Goal: Task Accomplishment & Management: Manage account settings

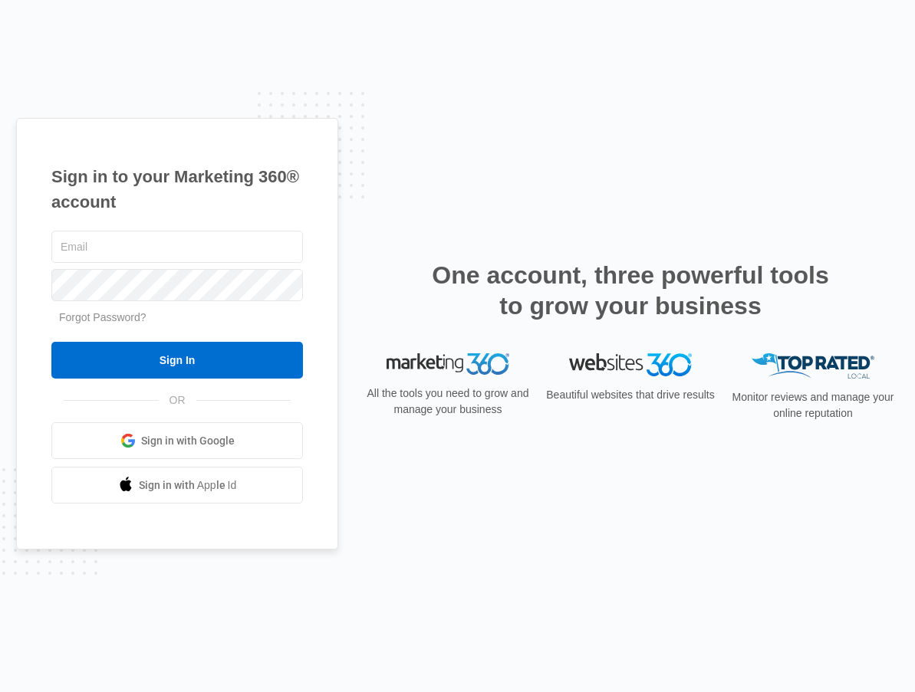
click at [151, 229] on div at bounding box center [176, 247] width 251 height 38
click at [153, 246] on input "text" at bounding box center [176, 247] width 251 height 32
type input "jessie@environyc.com"
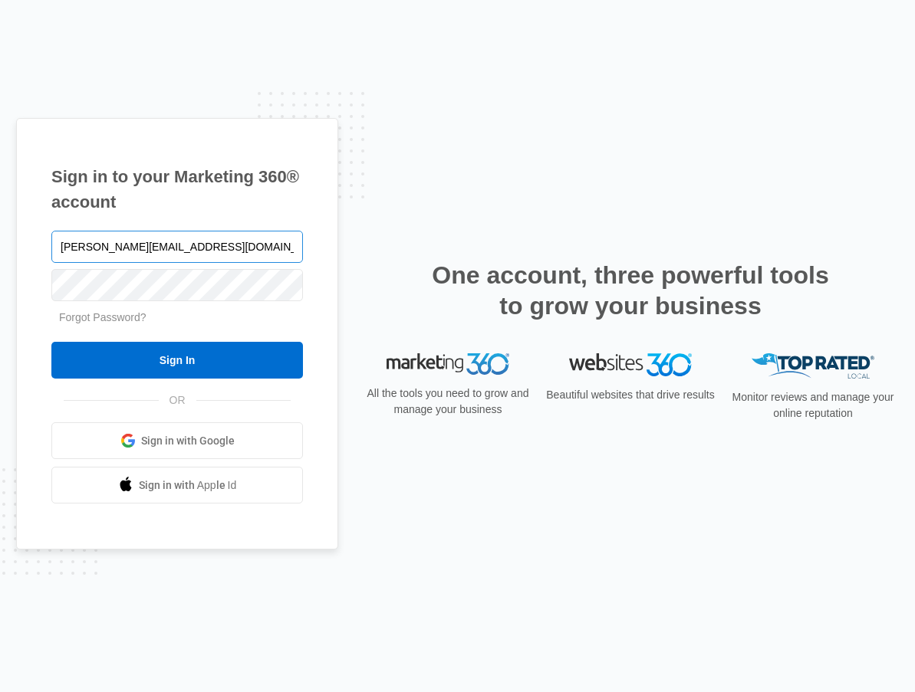
click at [407, 350] on div "One account, three powerful tools to grow your business" at bounding box center [630, 307] width 537 height 94
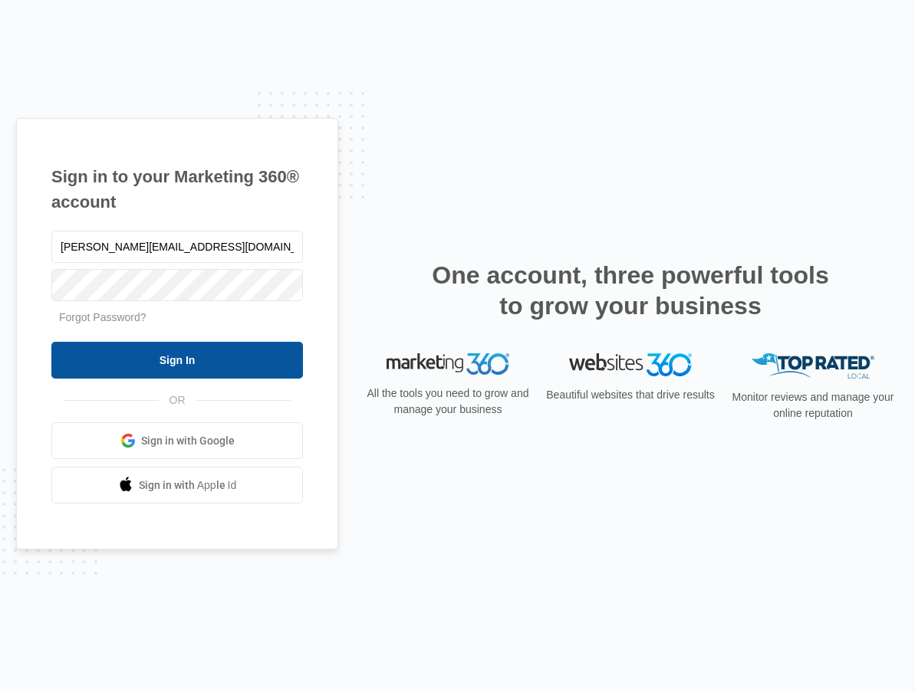
click at [222, 351] on input "Sign In" at bounding box center [176, 360] width 251 height 37
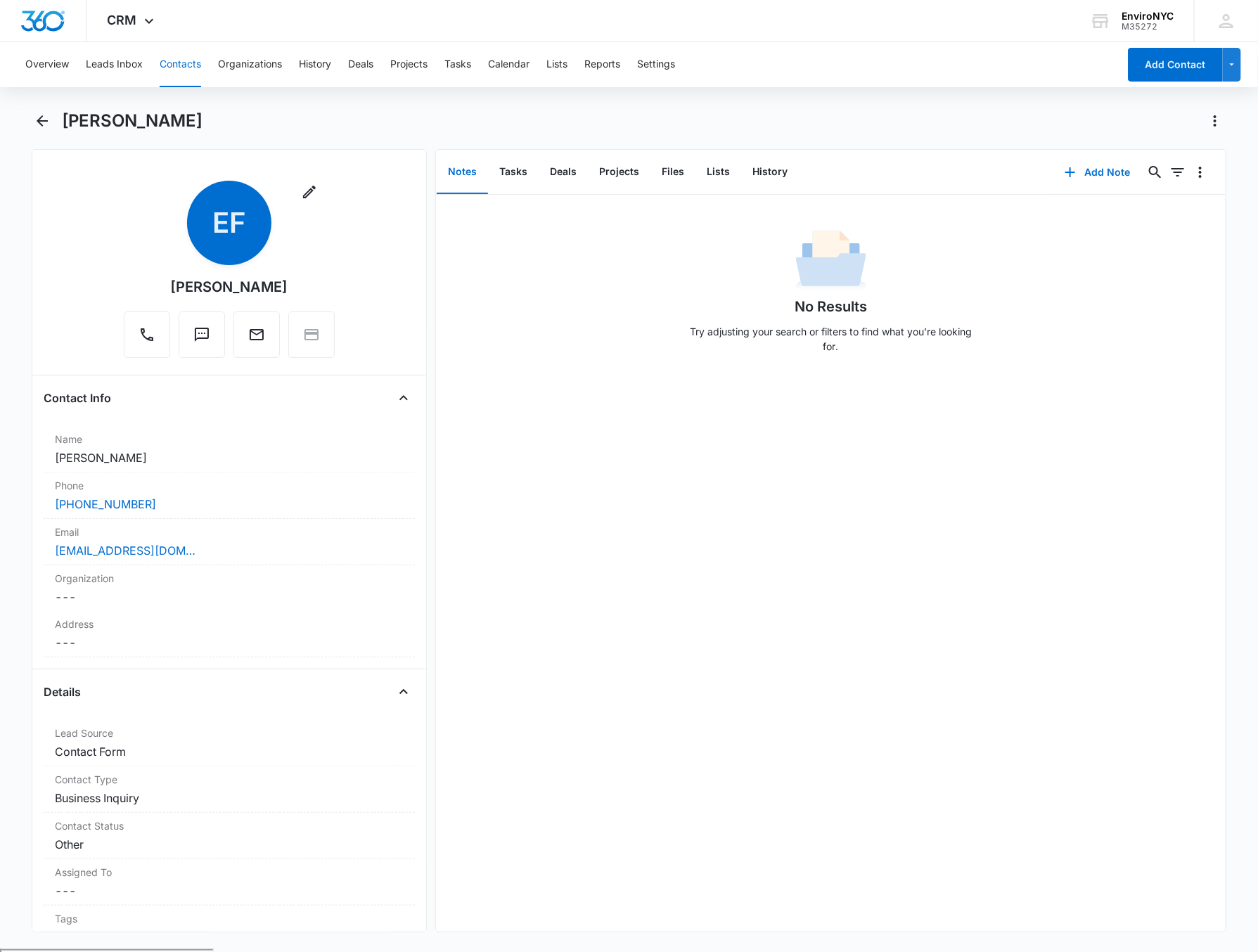
click at [734, 633] on div "No Results Try adjusting your search or filters to find what you’re looking for." at bounding box center [830, 562] width 790 height 736
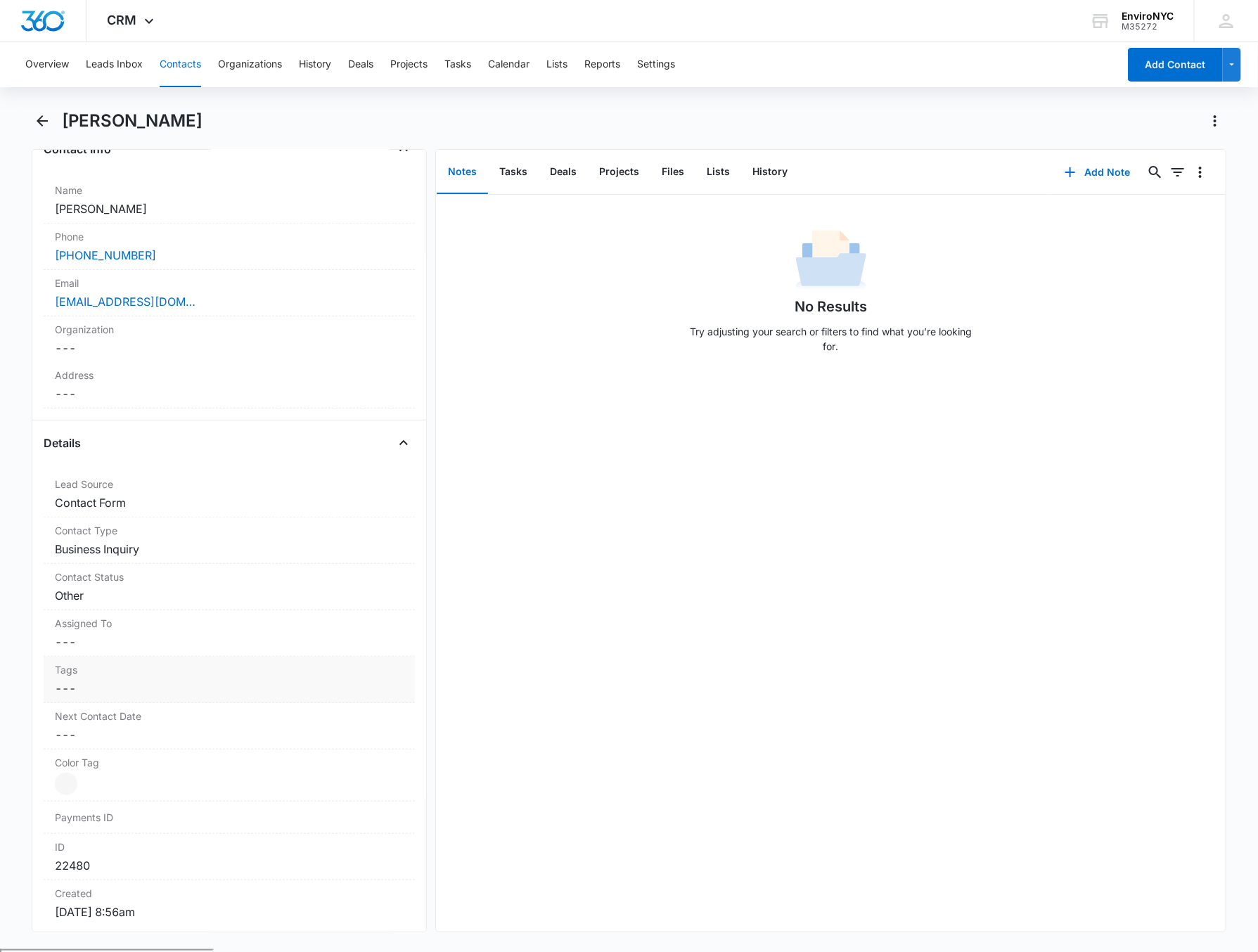
scroll to position [282, 0]
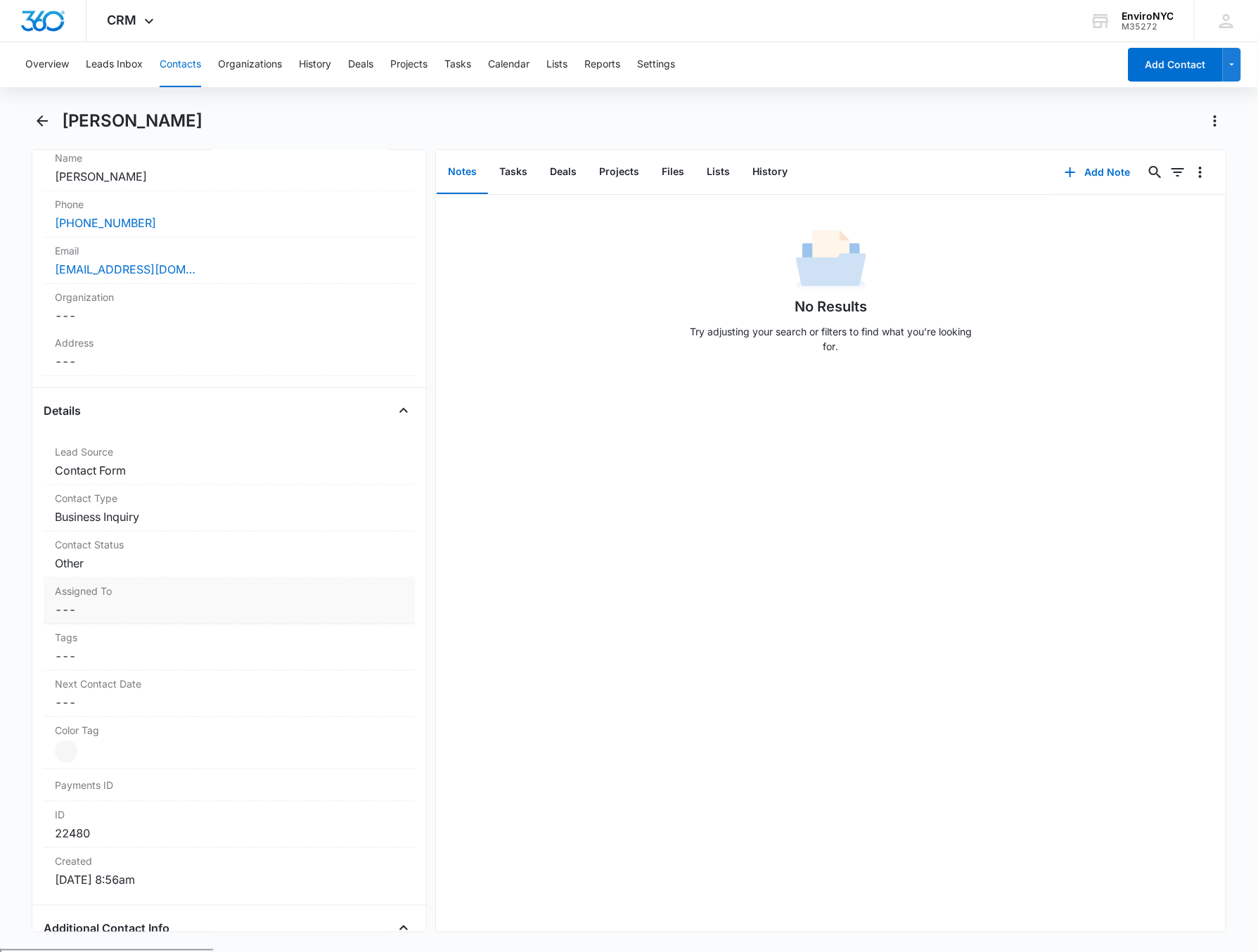
click at [218, 606] on dd "Cancel Save Changes ---" at bounding box center [229, 609] width 350 height 17
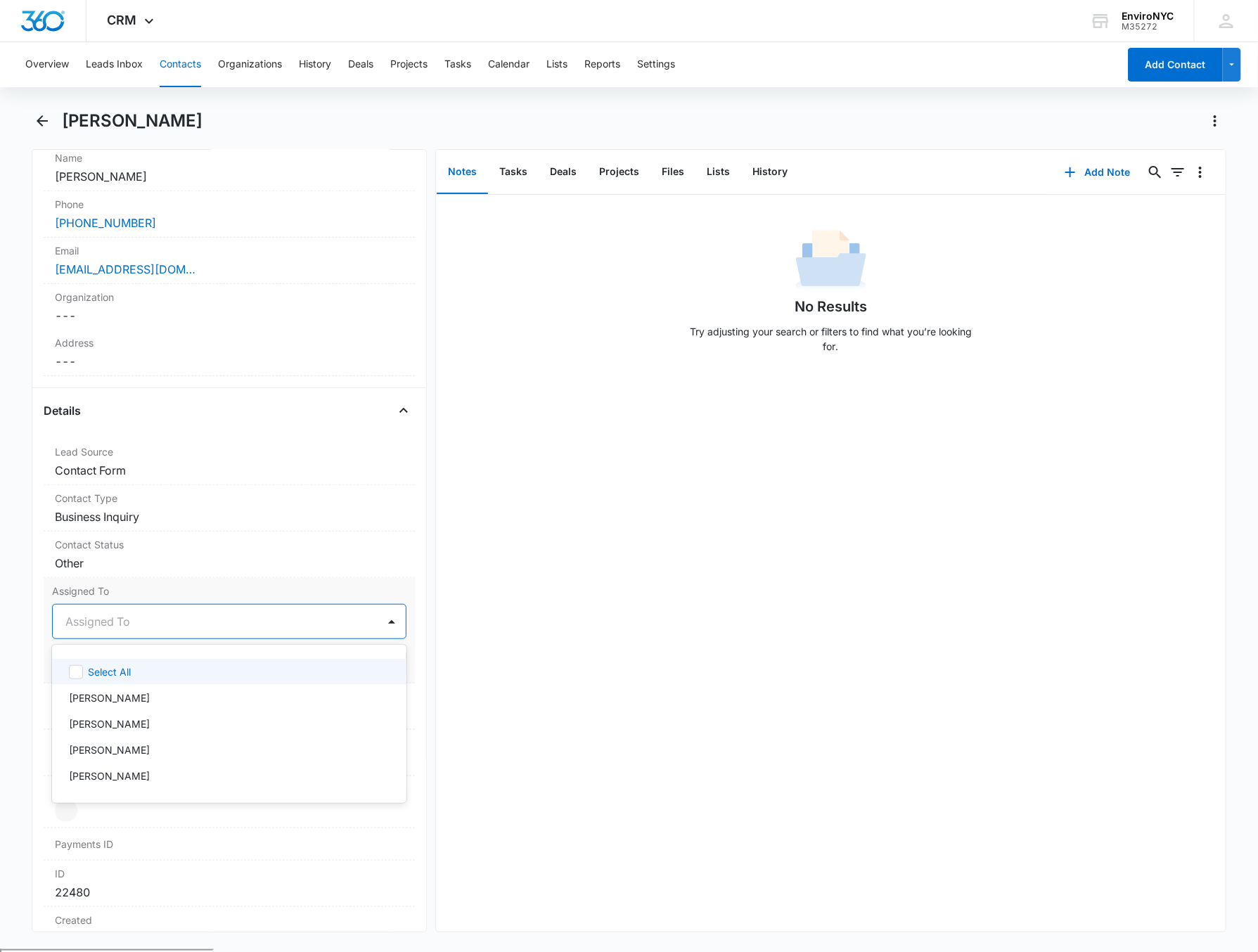
click at [261, 616] on div at bounding box center [212, 621] width 295 height 19
drag, startPoint x: 157, startPoint y: 772, endPoint x: 89, endPoint y: 764, distance: 68.5
click at [155, 777] on div "[PERSON_NAME]" at bounding box center [228, 776] width 318 height 15
click at [13, 652] on main "Emily Feliz Remove EF Emily Feliz Contact Info Name Cancel Save Changes Emily F…" at bounding box center [629, 529] width 1258 height 839
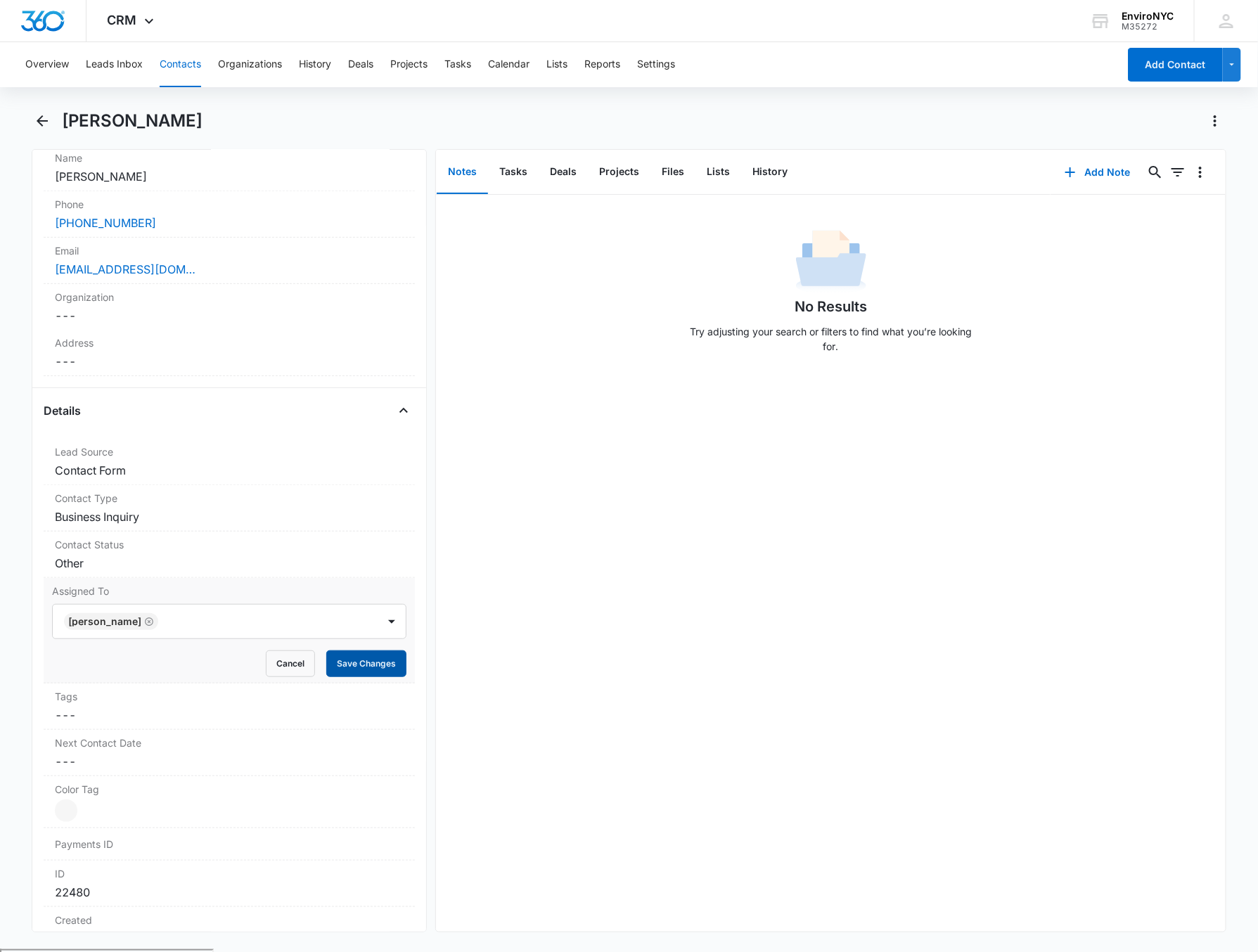
click at [384, 662] on button "Save Changes" at bounding box center [366, 663] width 80 height 27
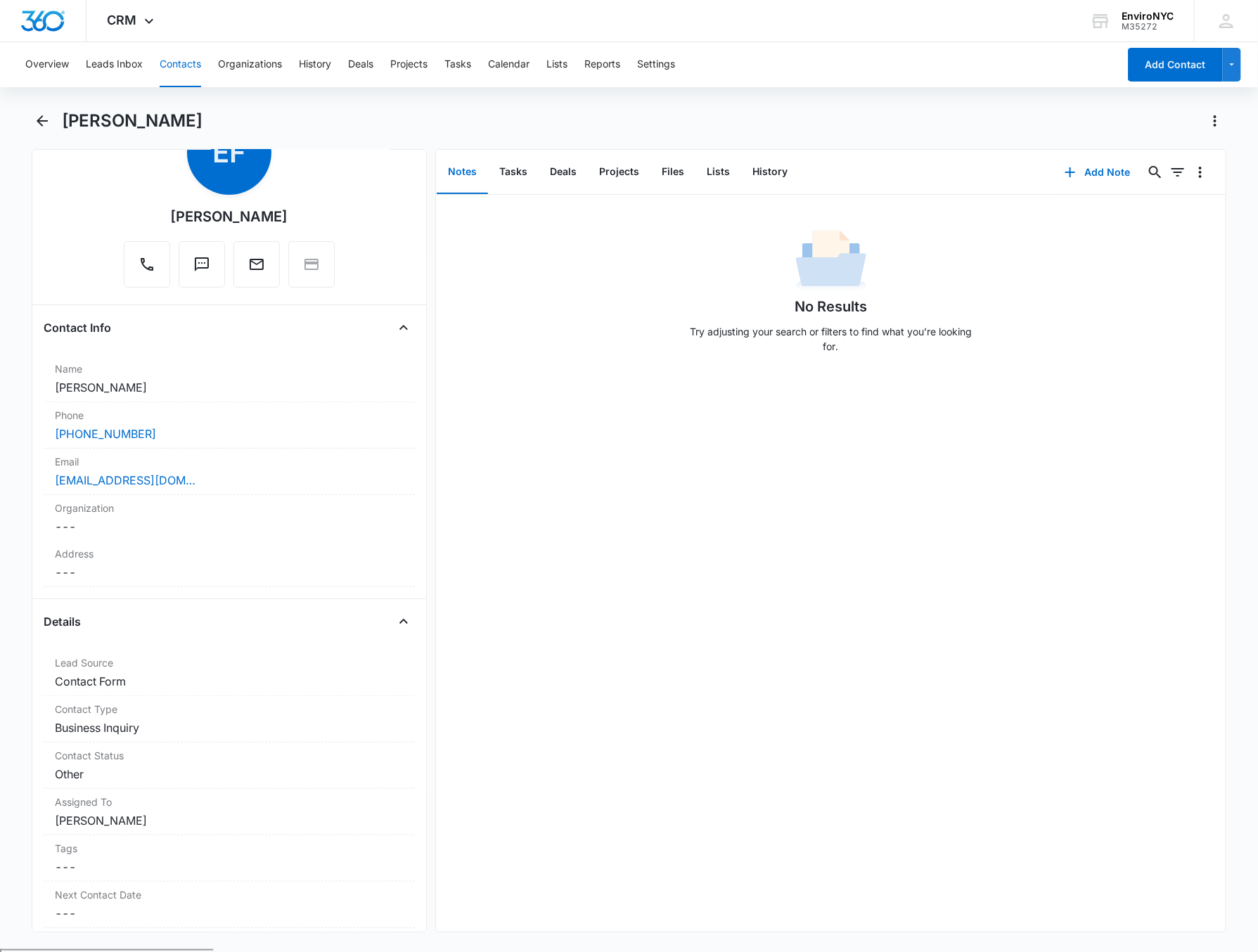
scroll to position [0, 0]
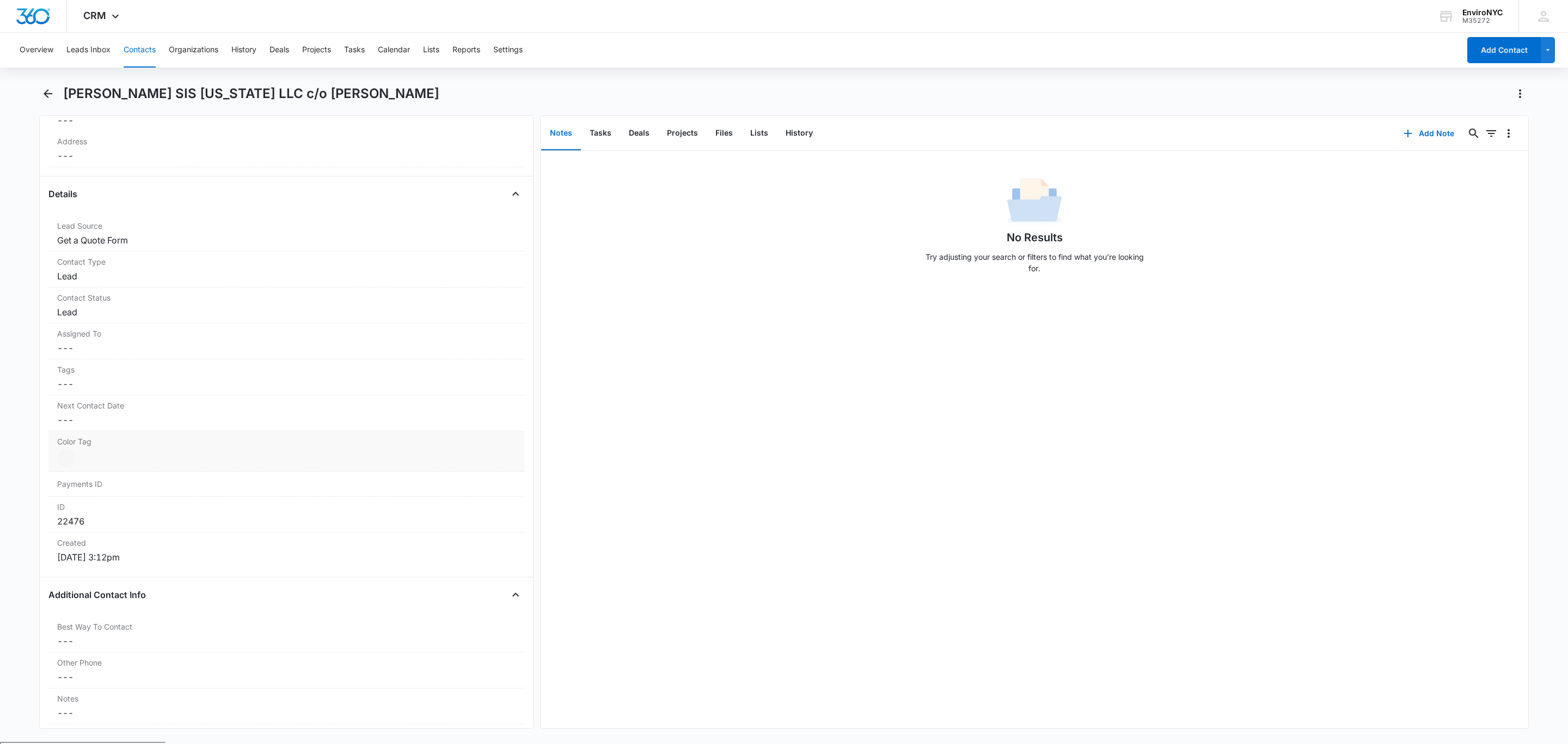
scroll to position [327, 0]
click at [232, 358] on div "Assigned To Cancel Save Changes ---" at bounding box center [286, 357] width 476 height 36
click at [320, 379] on div at bounding box center [273, 372] width 416 height 15
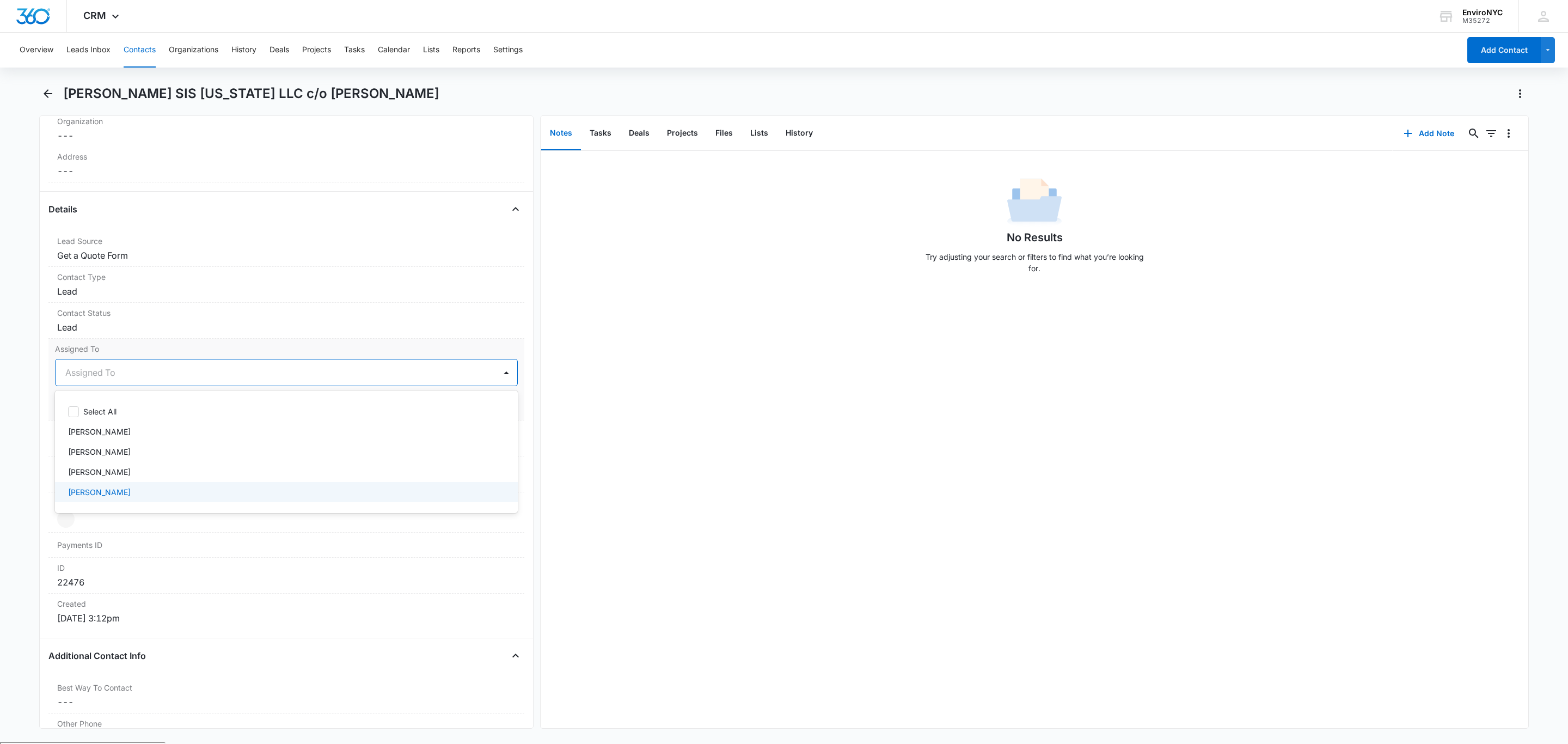
click at [167, 498] on div "[PERSON_NAME]" at bounding box center [285, 492] width 435 height 11
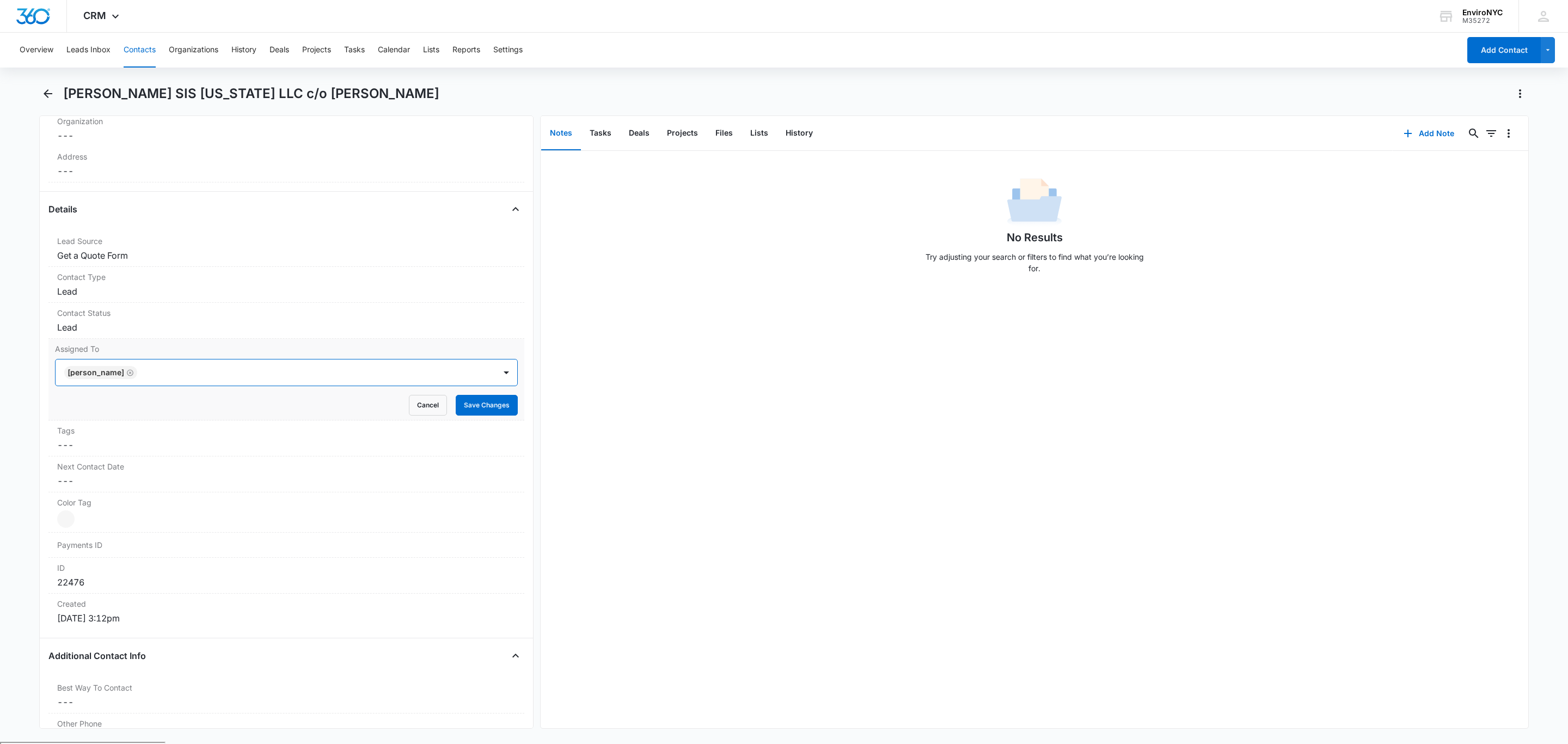
click at [414, 365] on div "[PERSON_NAME]" at bounding box center [275, 372] width 440 height 26
click at [498, 414] on button "Save Changes" at bounding box center [486, 405] width 62 height 21
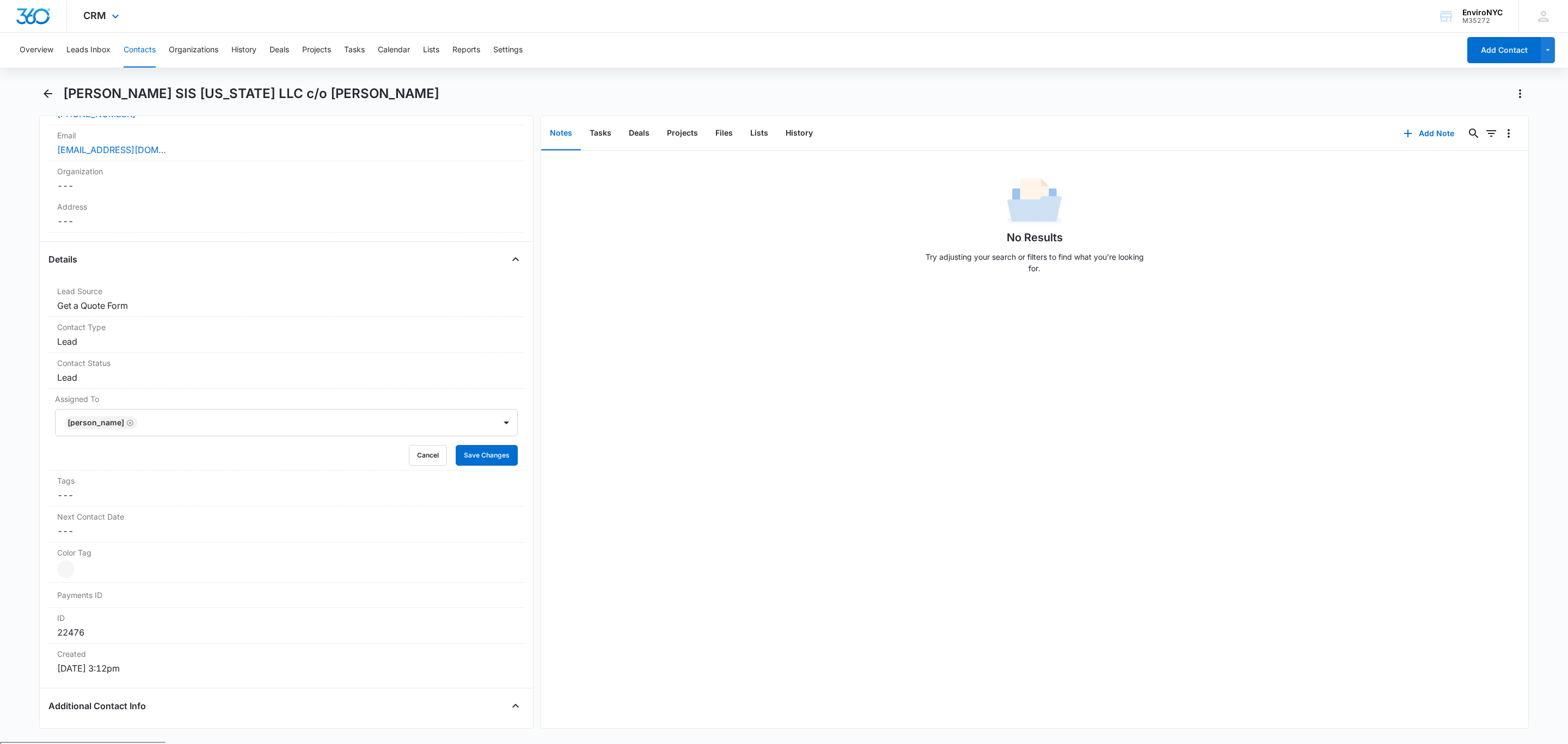
scroll to position [163, 0]
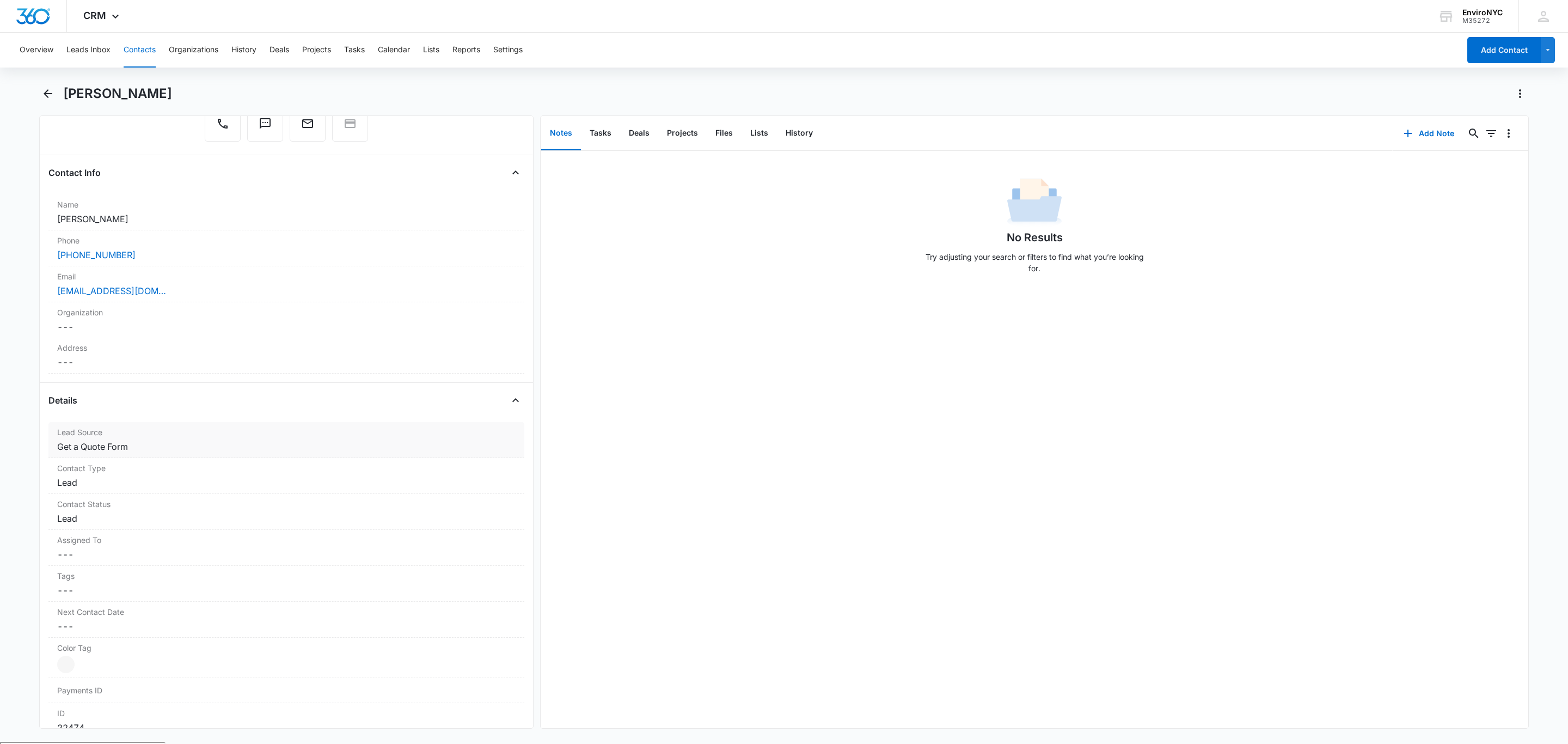
scroll to position [109, 0]
click at [211, 360] on dd "Cancel Save Changes ---" at bounding box center [285, 354] width 458 height 13
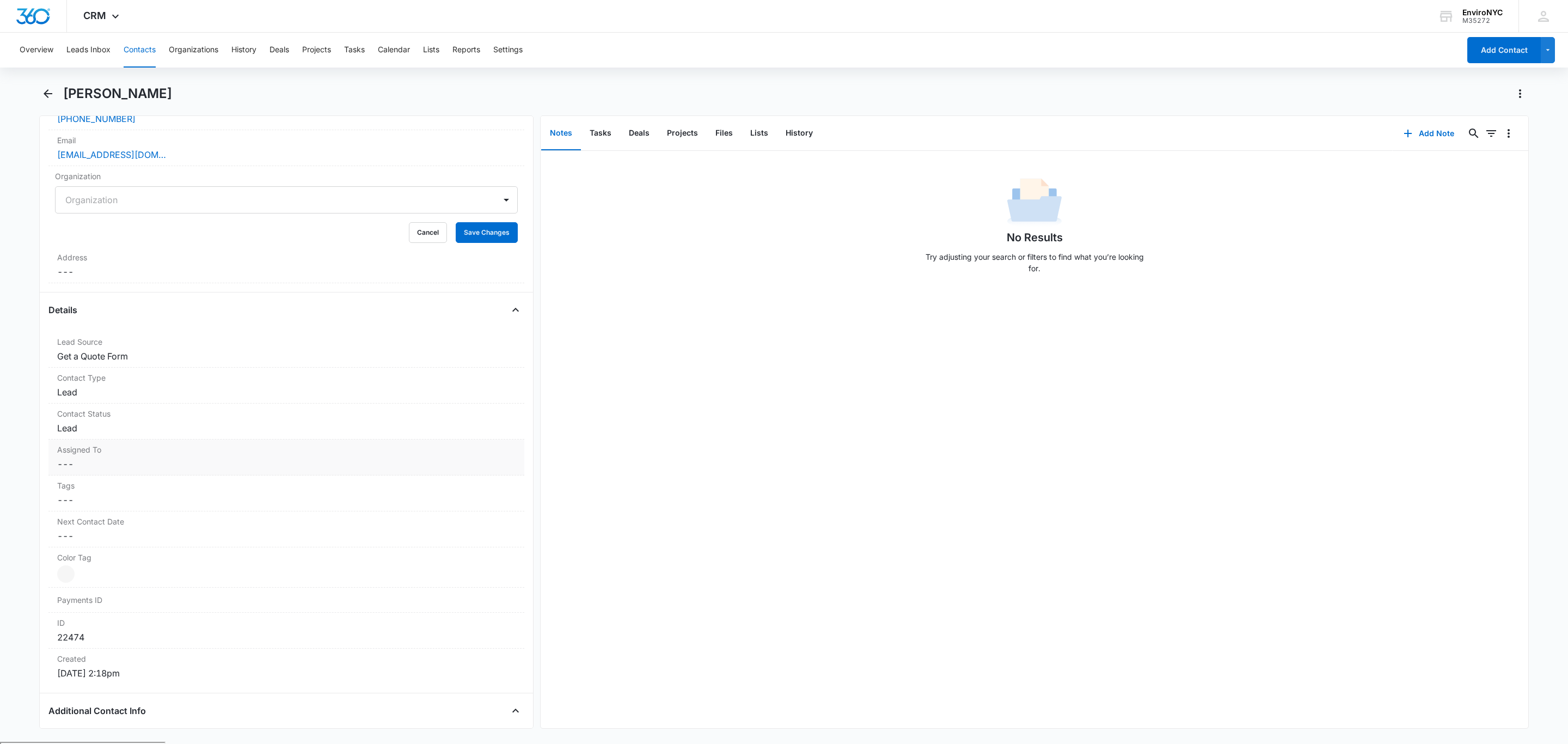
click at [222, 470] on dd "Cancel Save Changes ---" at bounding box center [285, 464] width 458 height 13
click at [204, 475] on div at bounding box center [273, 473] width 416 height 15
click at [132, 595] on div "[PERSON_NAME]" at bounding box center [285, 593] width 435 height 11
click at [498, 482] on div at bounding box center [506, 473] width 18 height 18
click at [456, 509] on button "Save Changes" at bounding box center [486, 506] width 62 height 21
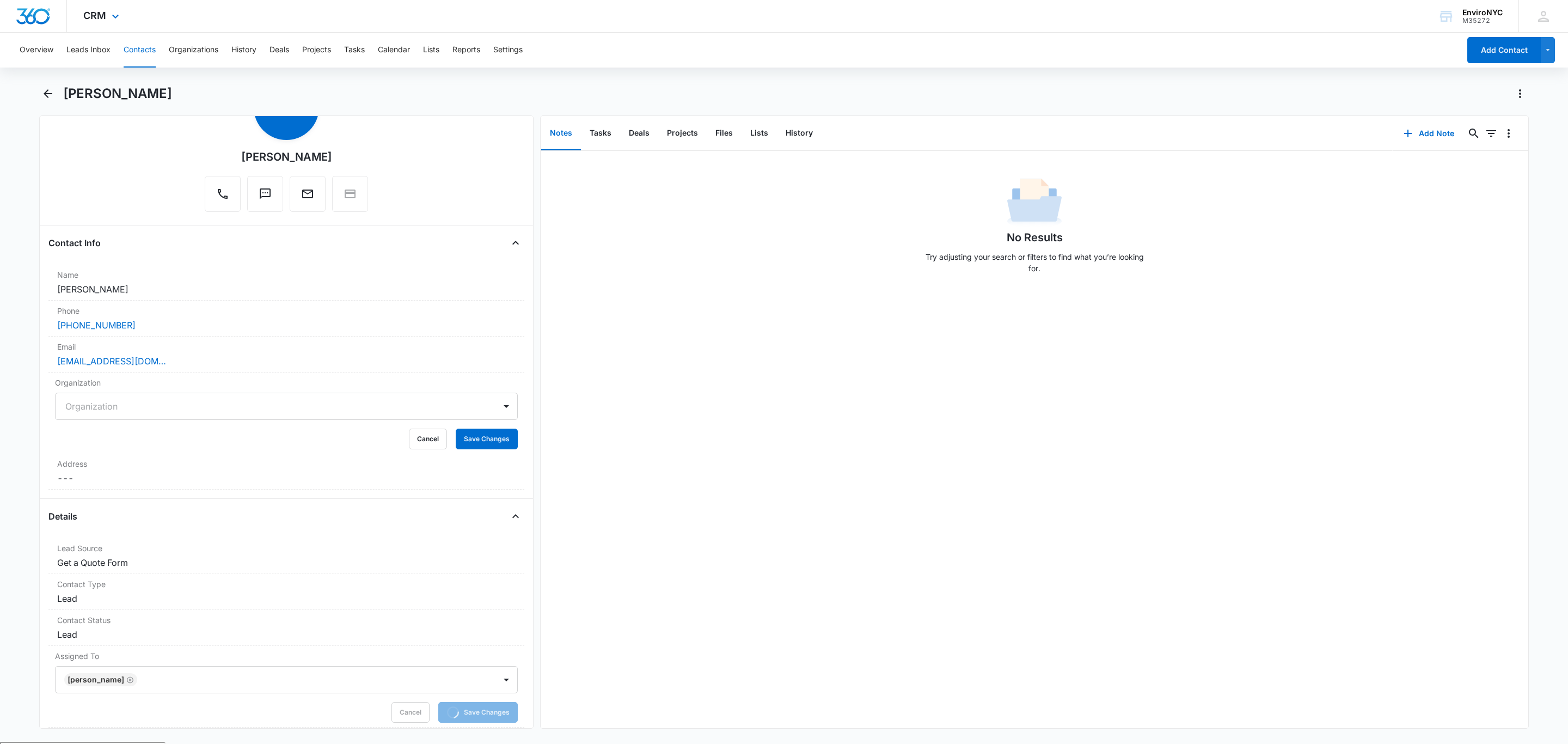
scroll to position [55, 0]
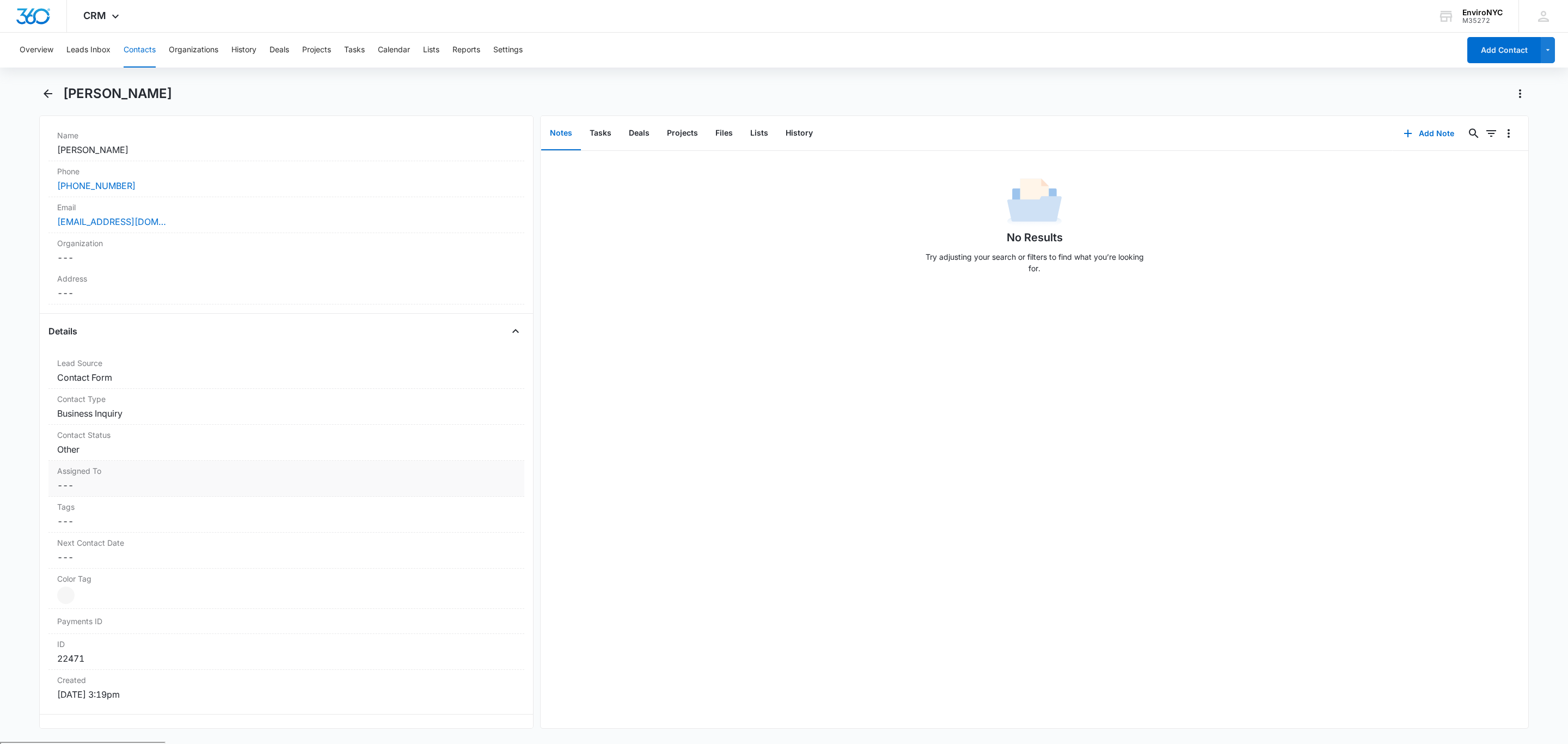
scroll to position [272, 0]
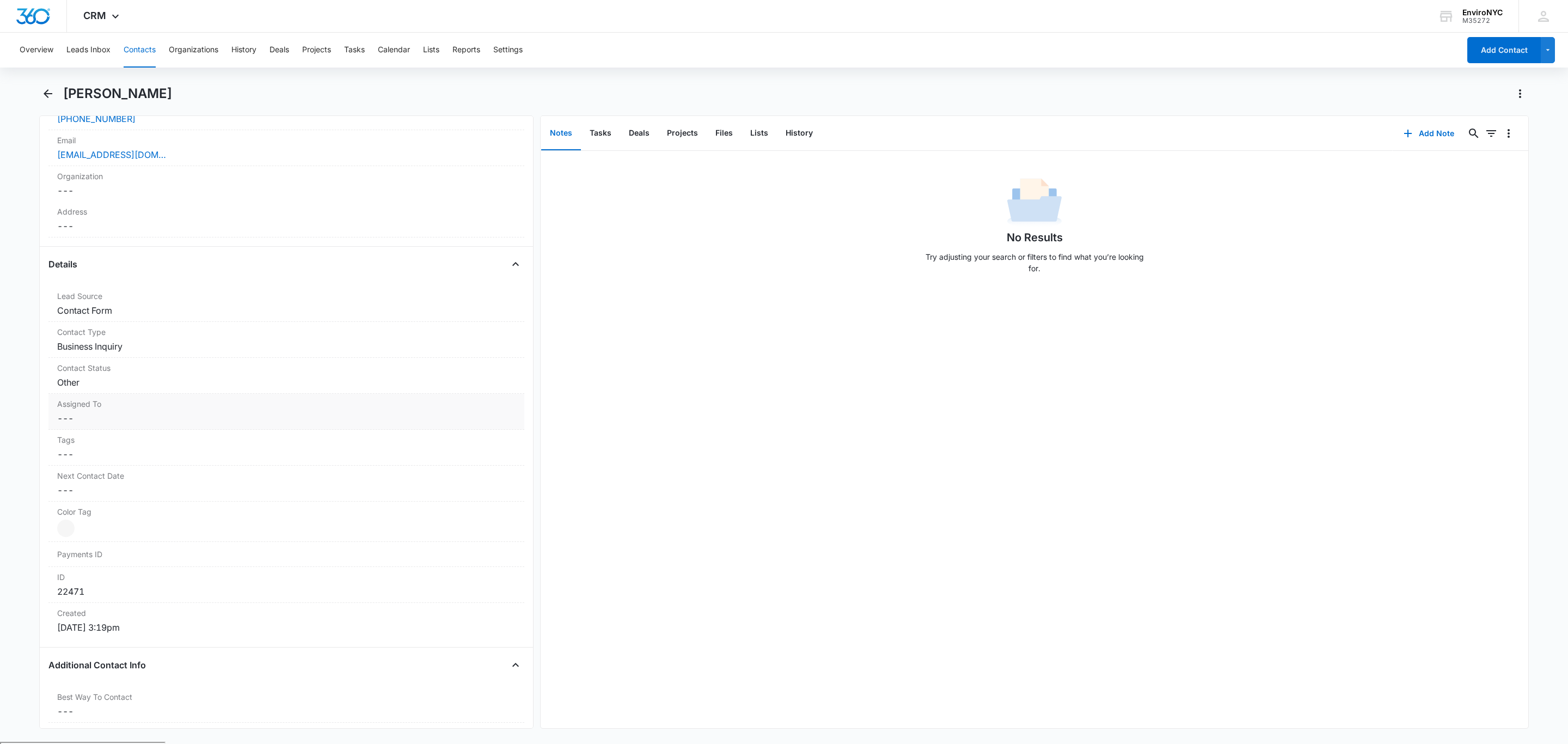
click at [138, 409] on label "Assigned To" at bounding box center [285, 404] width 458 height 11
click at [181, 430] on div at bounding box center [273, 427] width 416 height 15
click at [143, 548] on div "[PERSON_NAME]" at bounding box center [285, 547] width 435 height 11
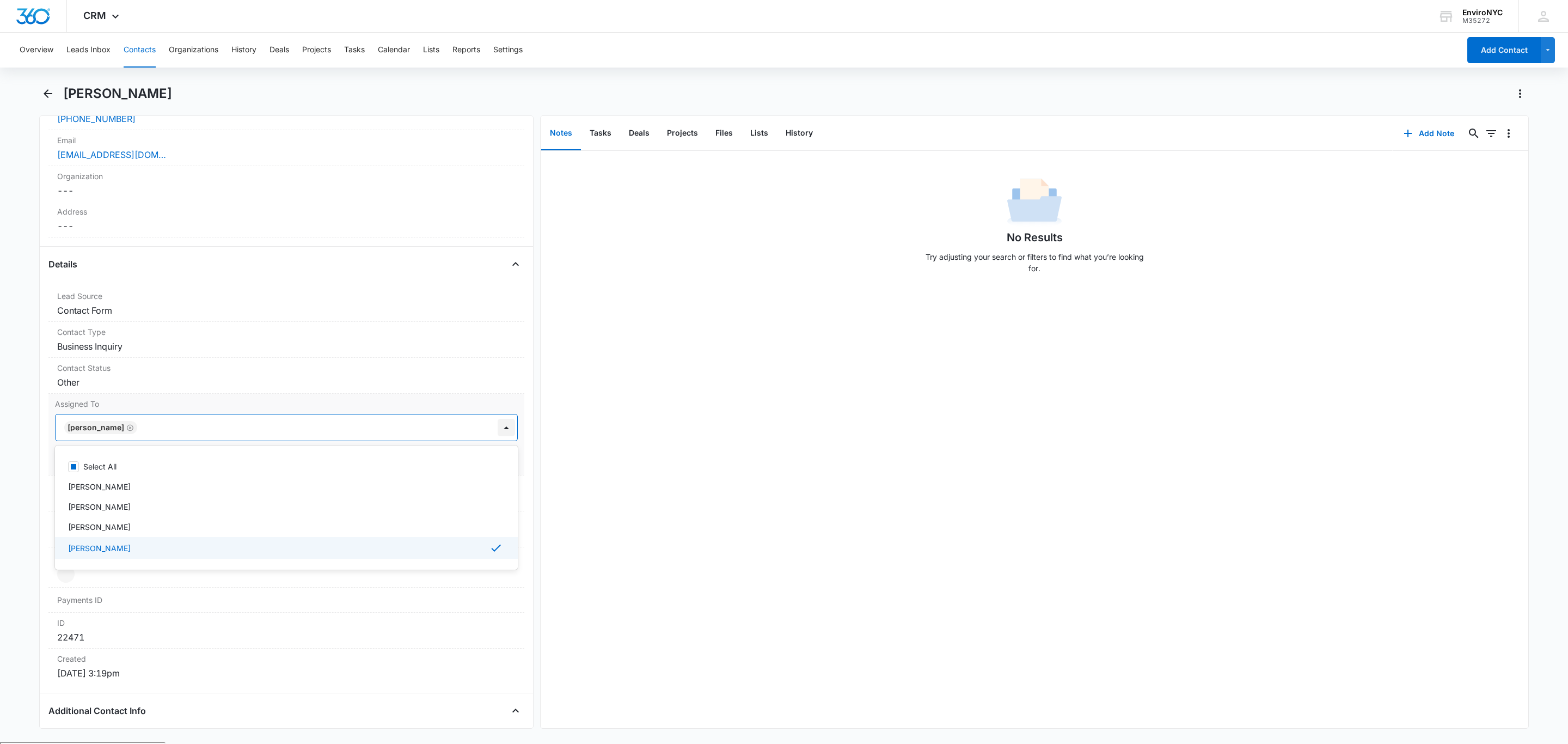
click at [498, 430] on div at bounding box center [506, 428] width 18 height 18
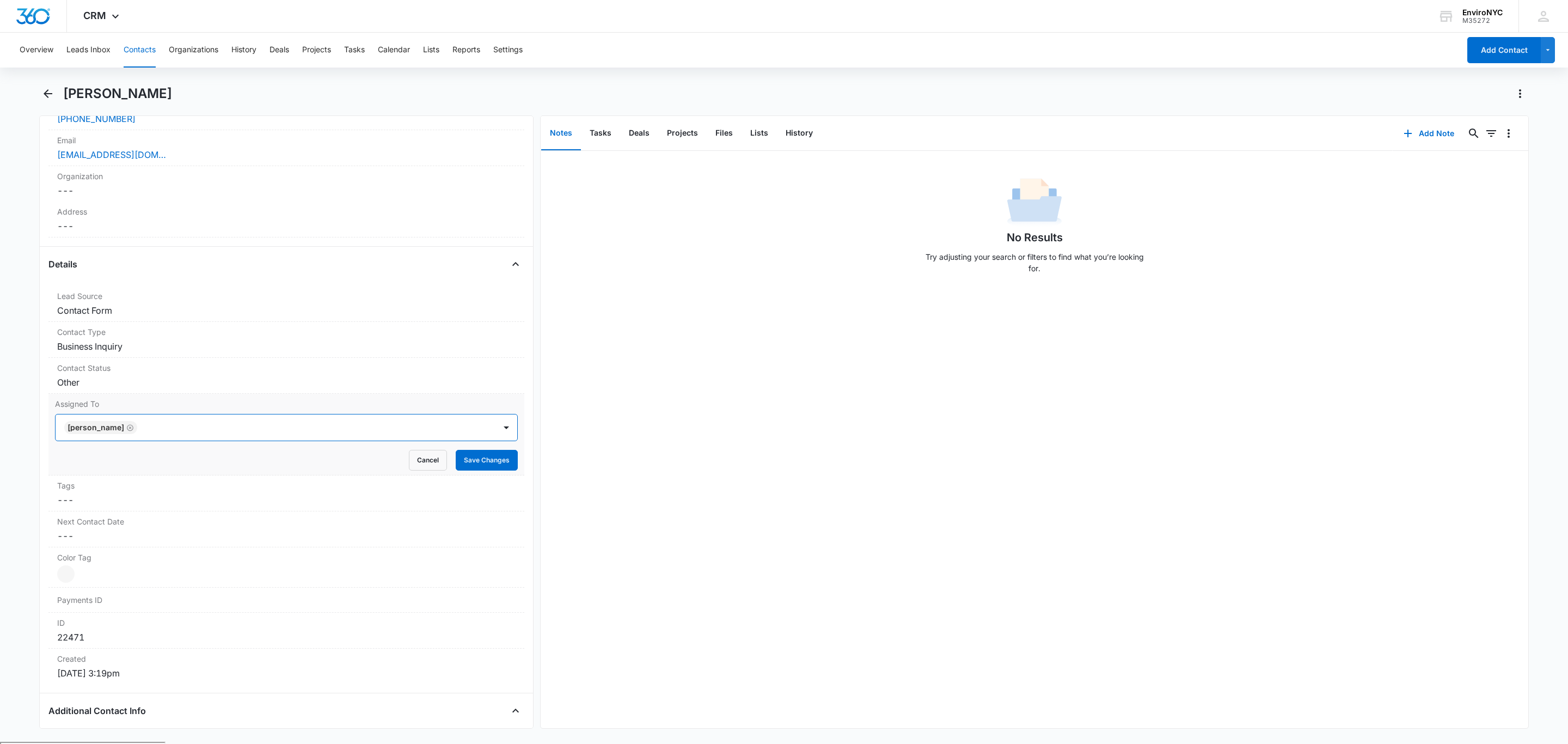
click at [437, 458] on div "Cancel Save Changes" at bounding box center [286, 460] width 463 height 21
click at [456, 460] on button "Save Changes" at bounding box center [486, 460] width 62 height 21
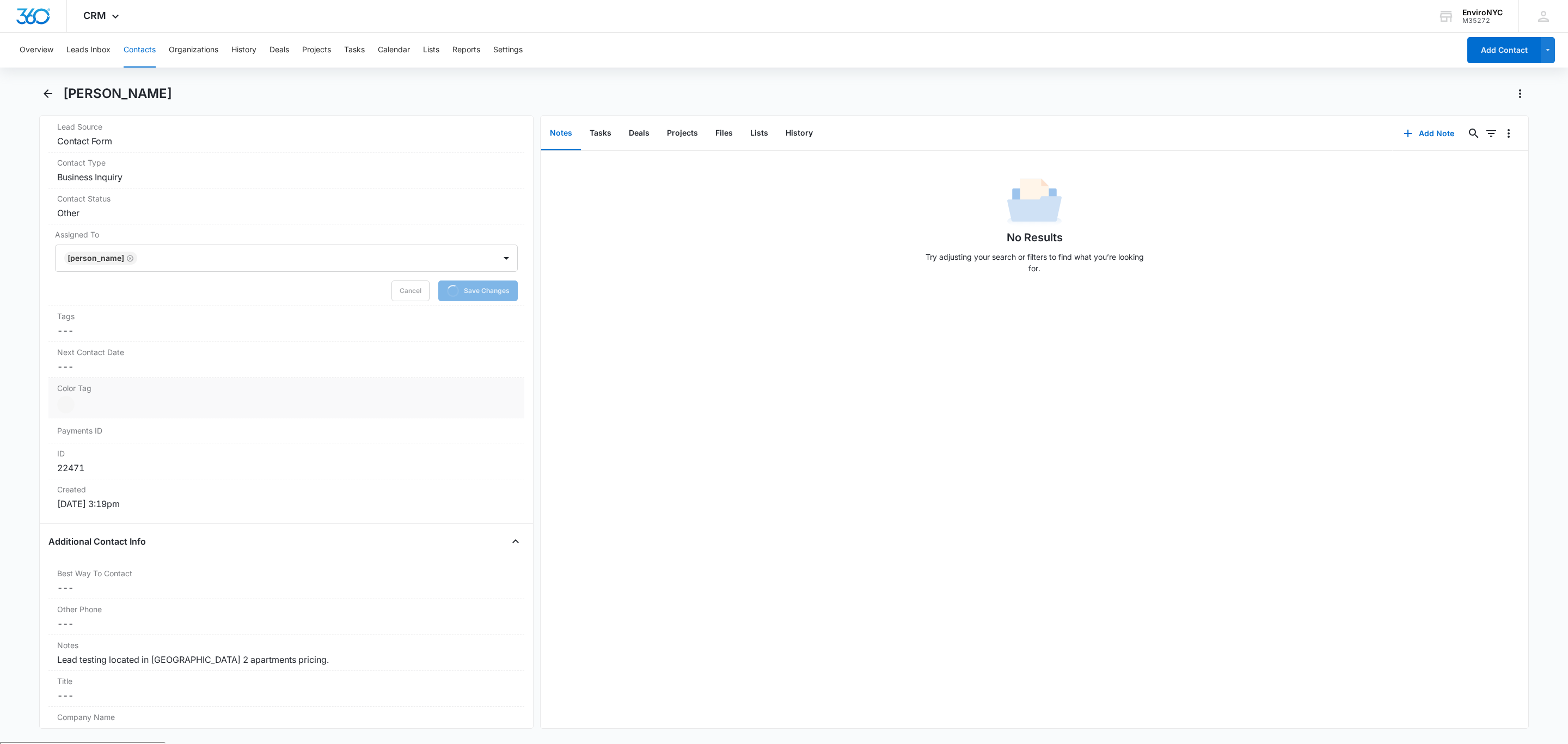
scroll to position [545, 0]
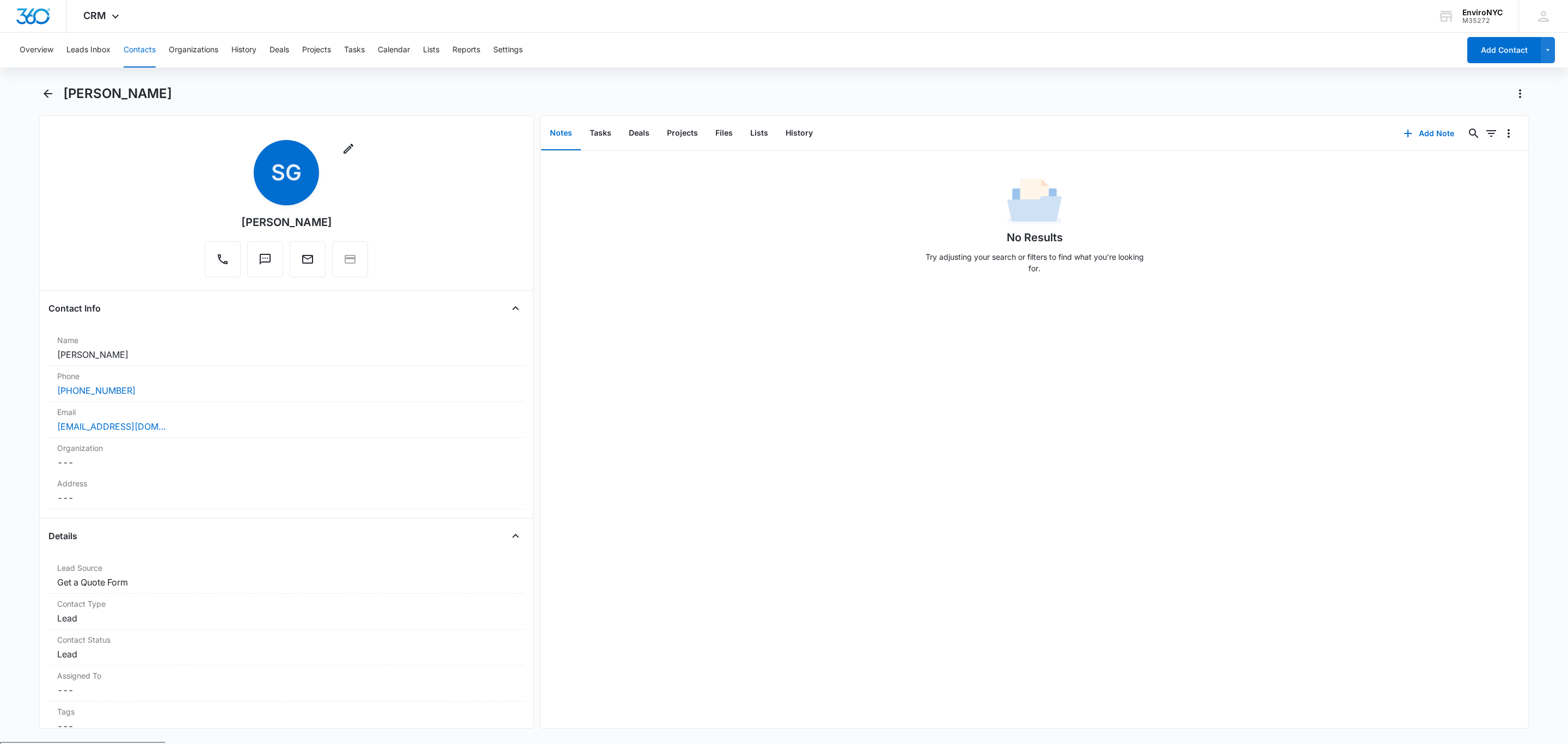
drag, startPoint x: 141, startPoint y: 387, endPoint x: 46, endPoint y: 404, distance: 96.5
click at [34, 407] on main "Scott Greene Remove SG Scott Greene Contact Info Name Cancel Save Changes Scott…" at bounding box center [784, 414] width 1568 height 657
click at [118, 391] on link "(203) 550-5943" at bounding box center [96, 390] width 78 height 13
click at [207, 384] on div "(203) 550-5943" at bounding box center [285, 390] width 458 height 13
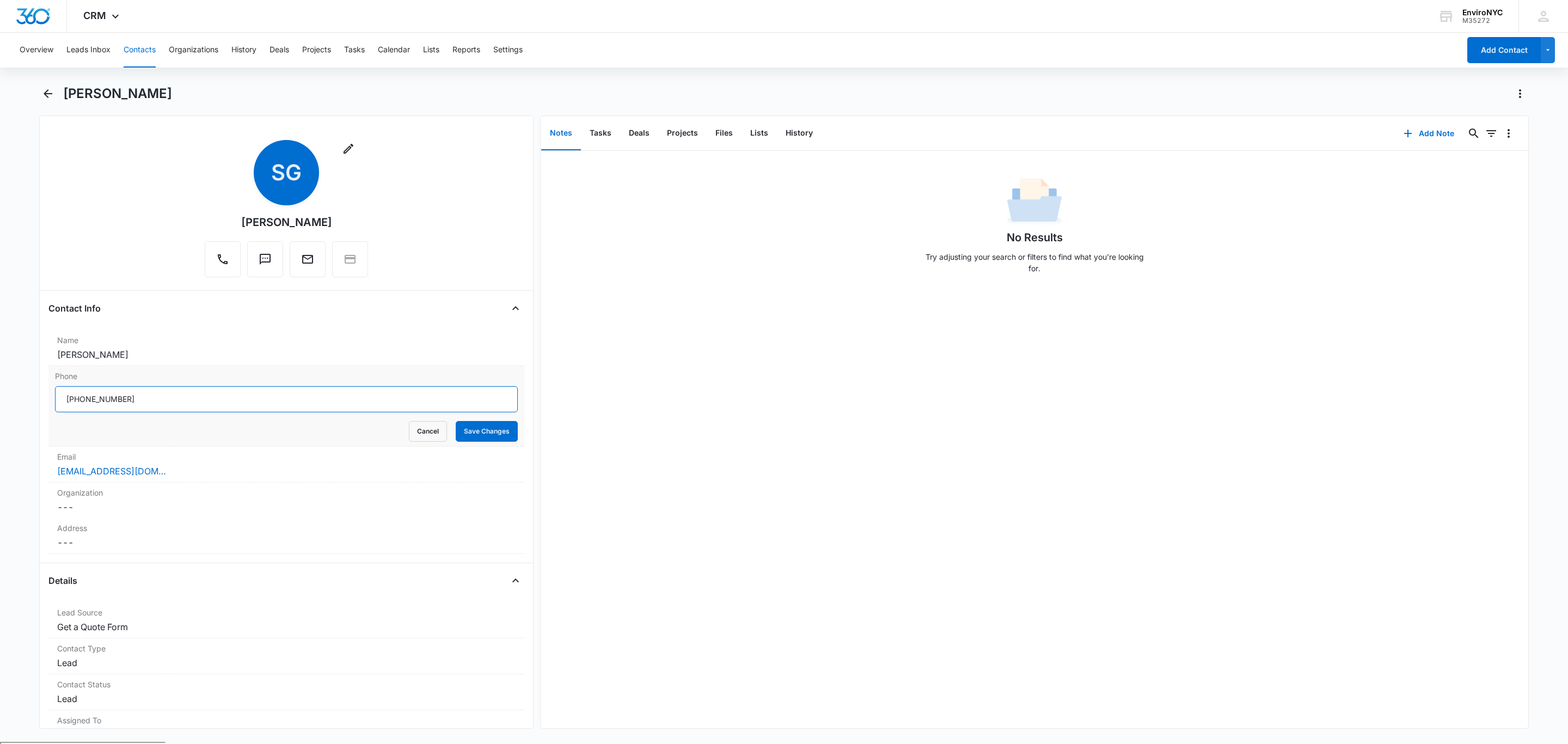
click at [147, 393] on input "Phone" at bounding box center [286, 399] width 463 height 26
drag, startPoint x: 830, startPoint y: 358, endPoint x: 796, endPoint y: 362, distance: 34.2
click at [830, 358] on div "No Results Try adjusting your search or filters to find what you’re looking for." at bounding box center [1034, 439] width 988 height 578
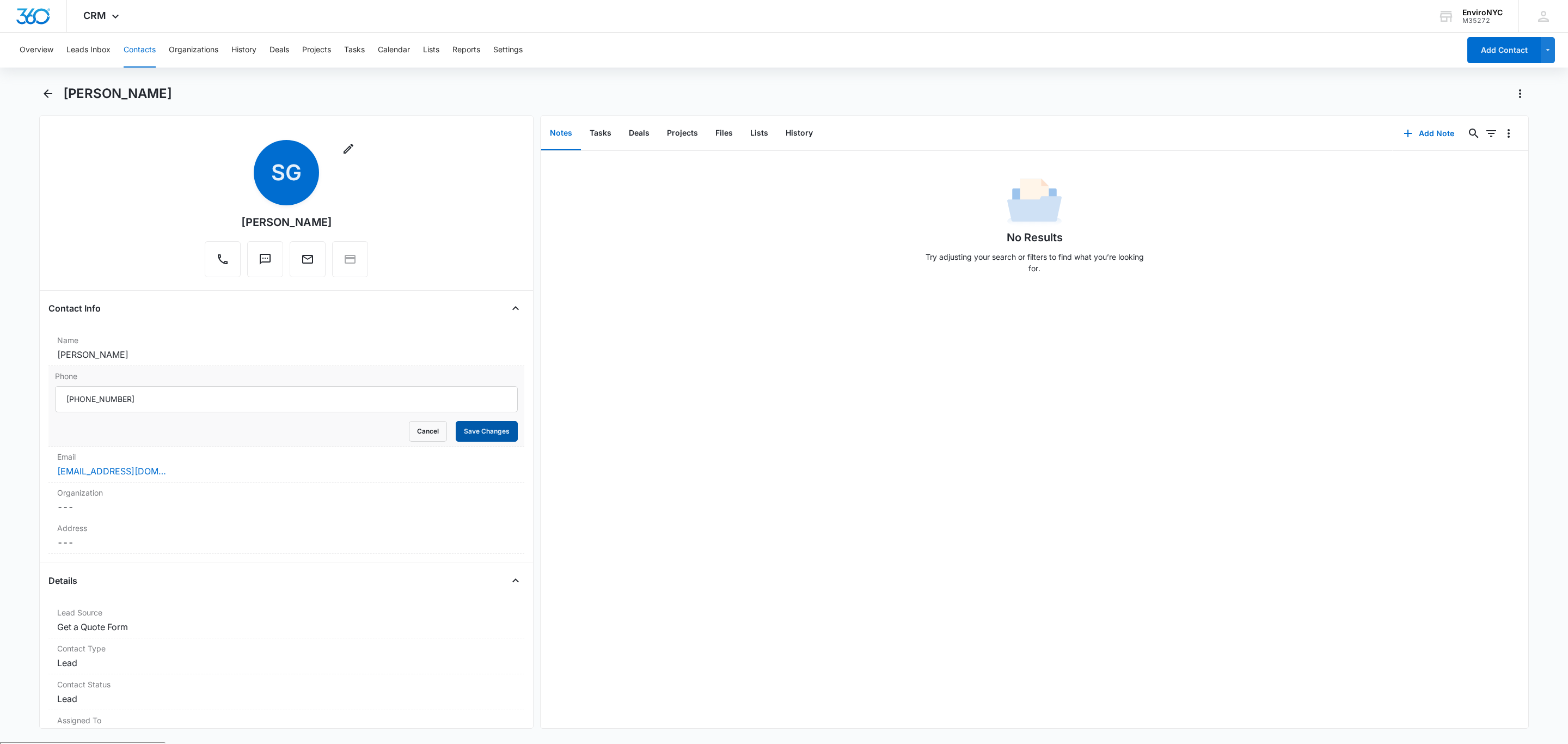
click at [479, 438] on button "Save Changes" at bounding box center [486, 431] width 62 height 21
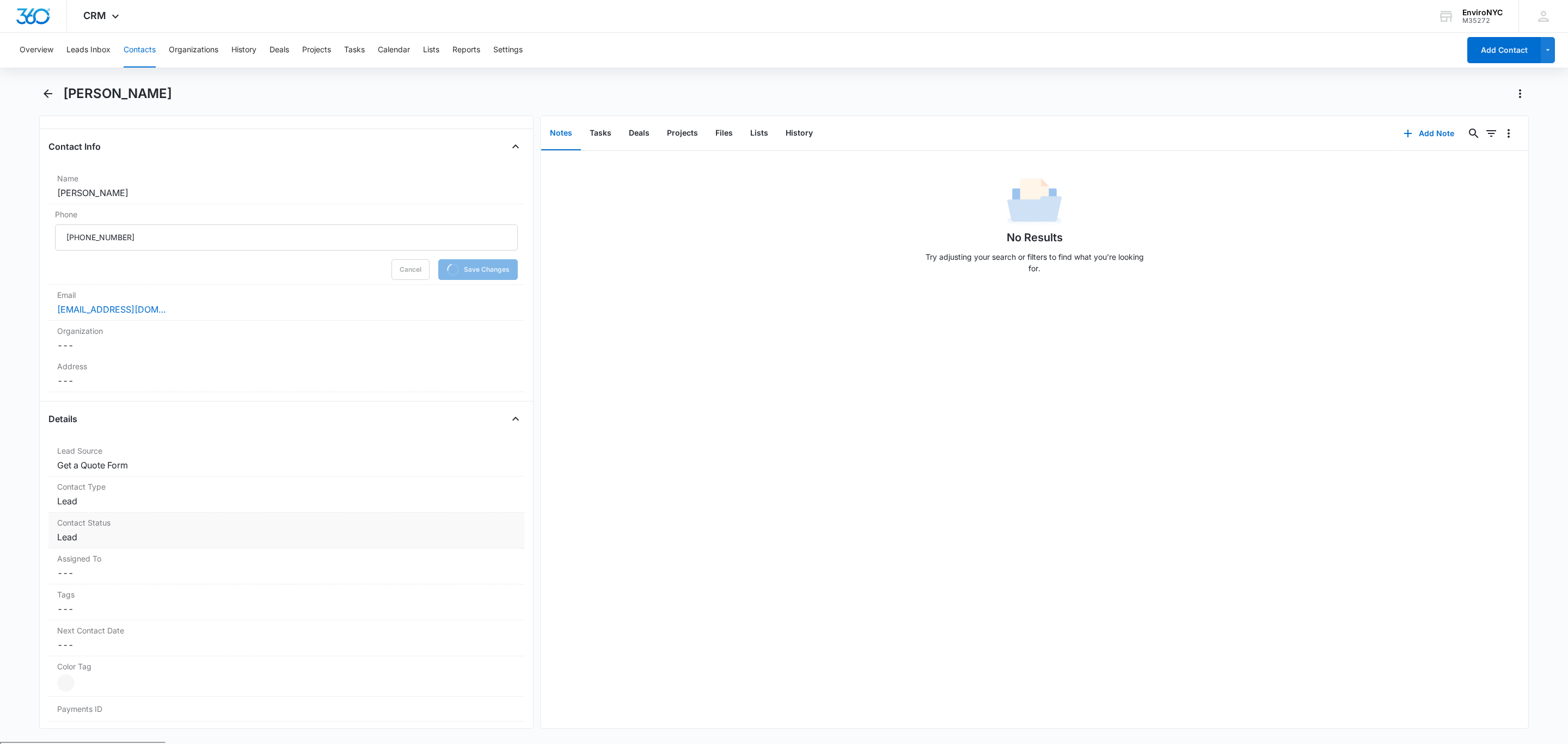
scroll to position [163, 0]
click at [212, 522] on div "Assigned To Cancel Save Changes ---" at bounding box center [286, 520] width 476 height 36
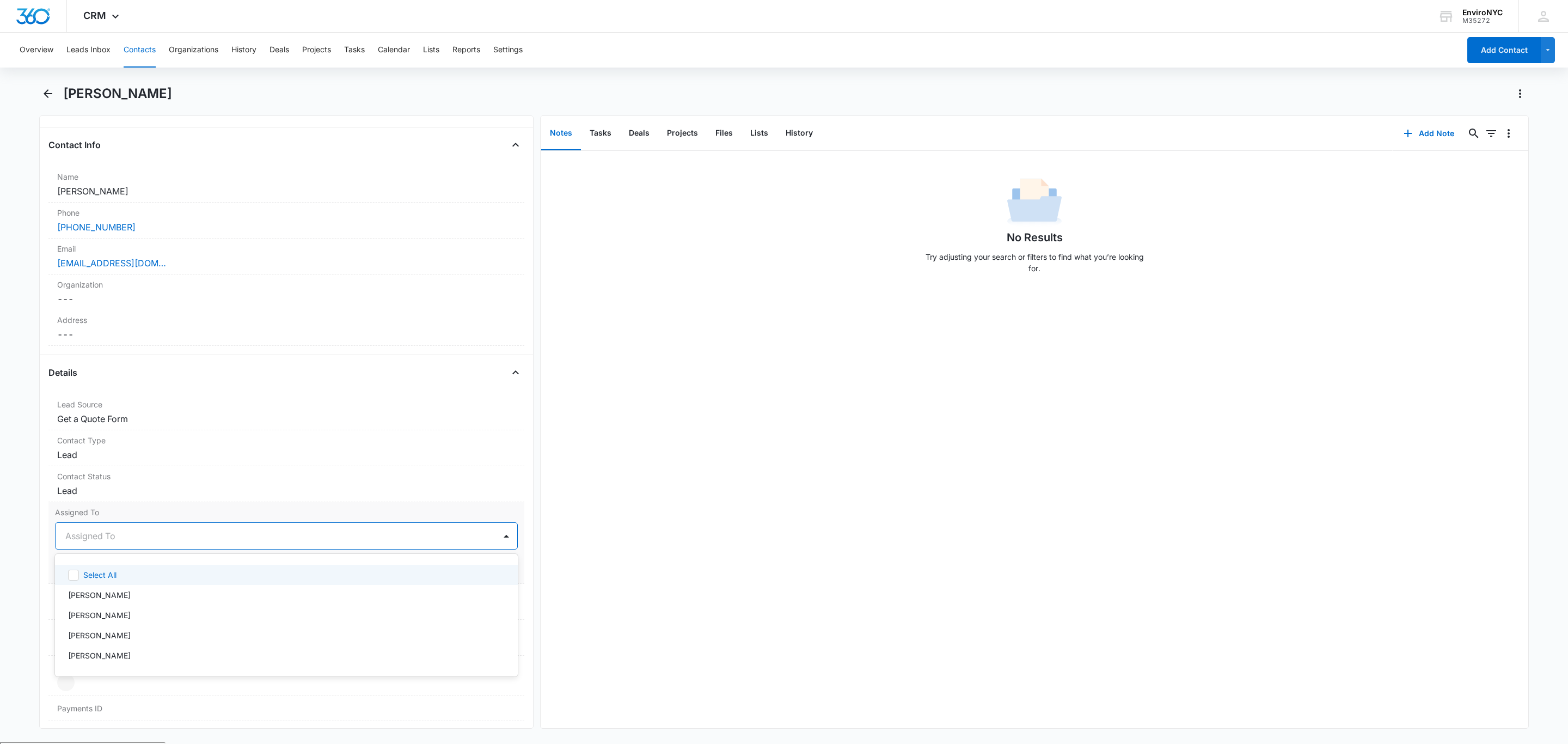
click at [193, 536] on div at bounding box center [273, 536] width 416 height 15
click at [183, 660] on div "[PERSON_NAME]" at bounding box center [285, 656] width 435 height 11
click at [498, 540] on div at bounding box center [506, 536] width 18 height 18
click at [477, 566] on button "Save Changes" at bounding box center [486, 568] width 62 height 21
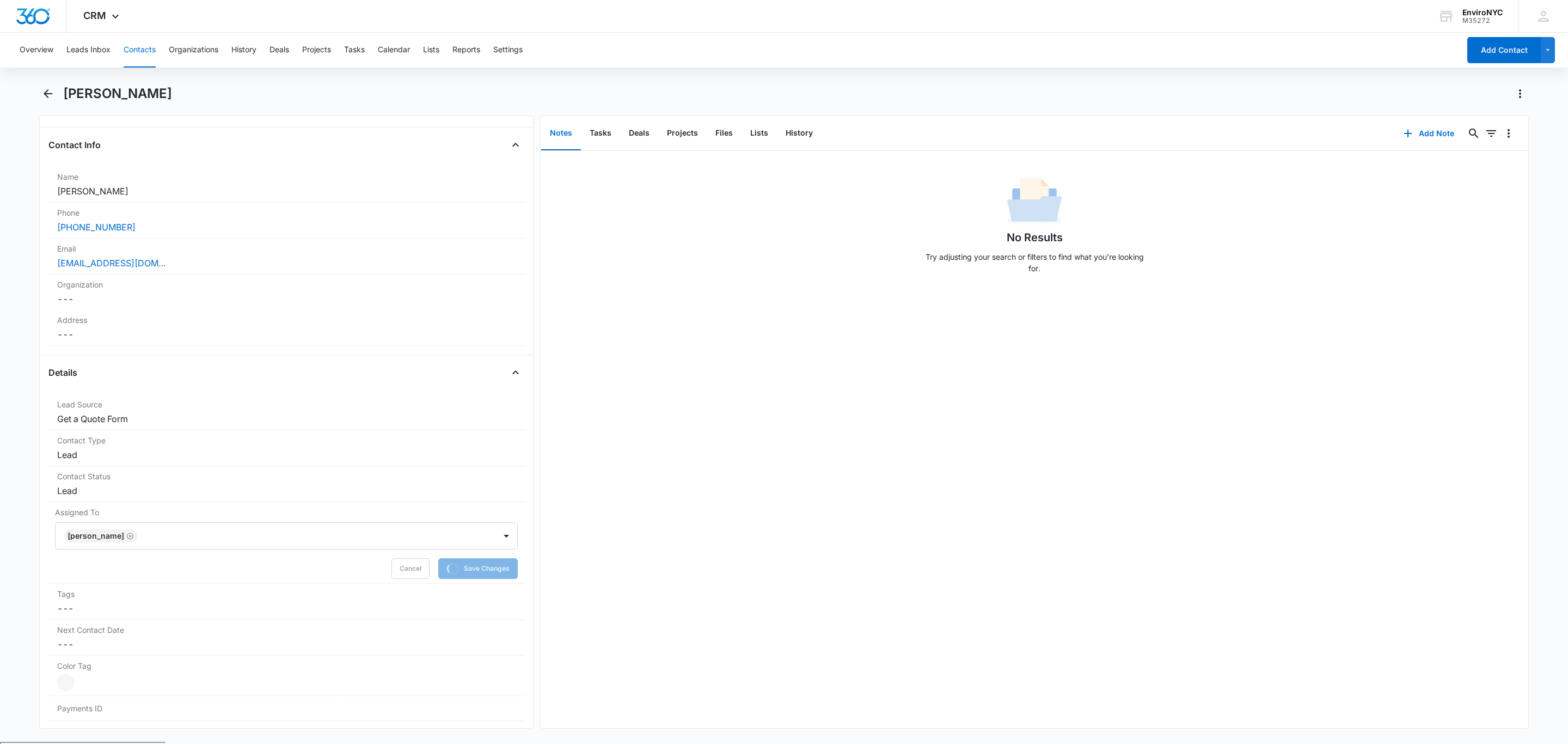
click at [827, 489] on div "No Results Try adjusting your search or filters to find what you’re looking for." at bounding box center [1034, 439] width 988 height 578
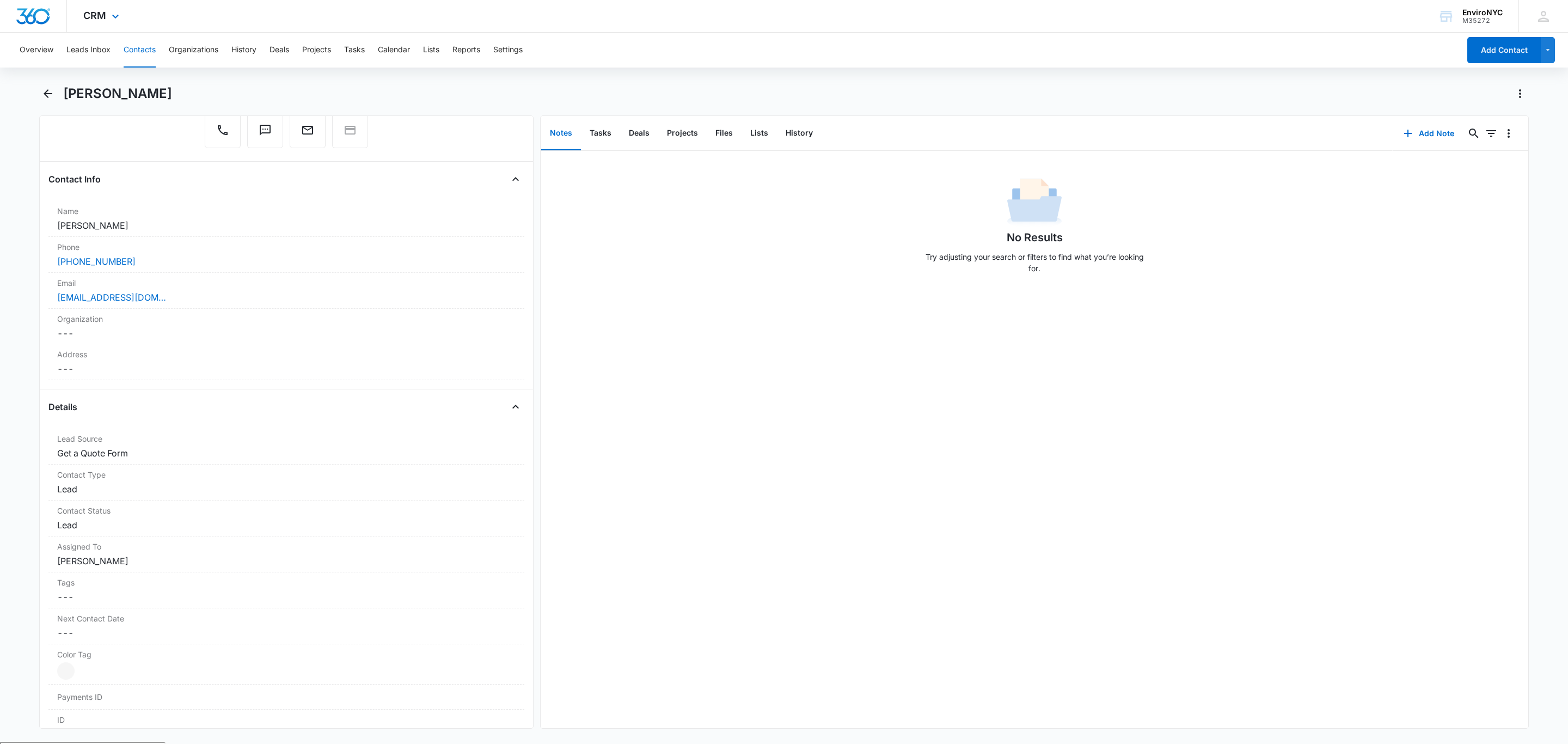
scroll to position [0, 0]
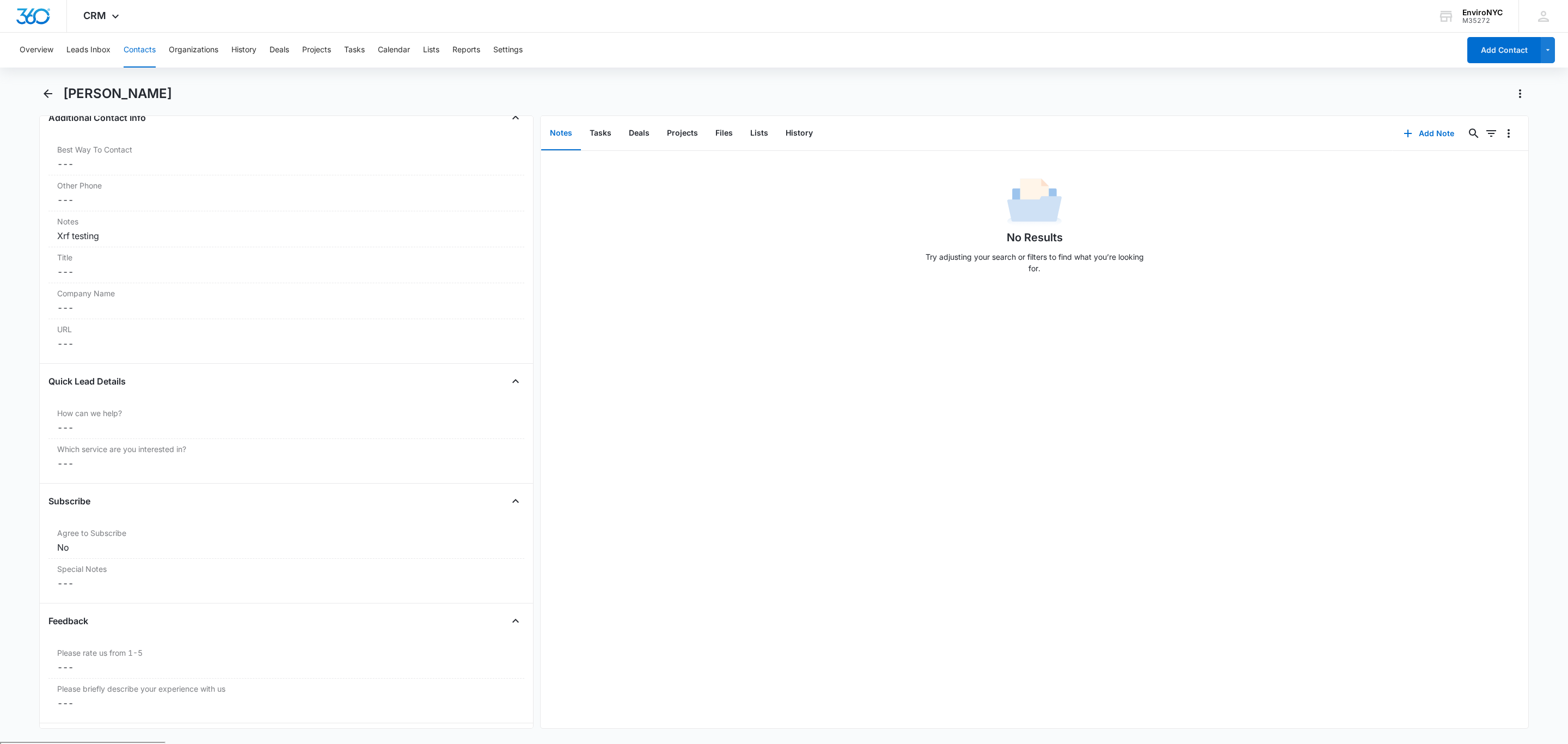
scroll to position [881, 0]
click at [644, 394] on div "No Results Try adjusting your search or filters to find what you’re looking for." at bounding box center [1034, 439] width 988 height 578
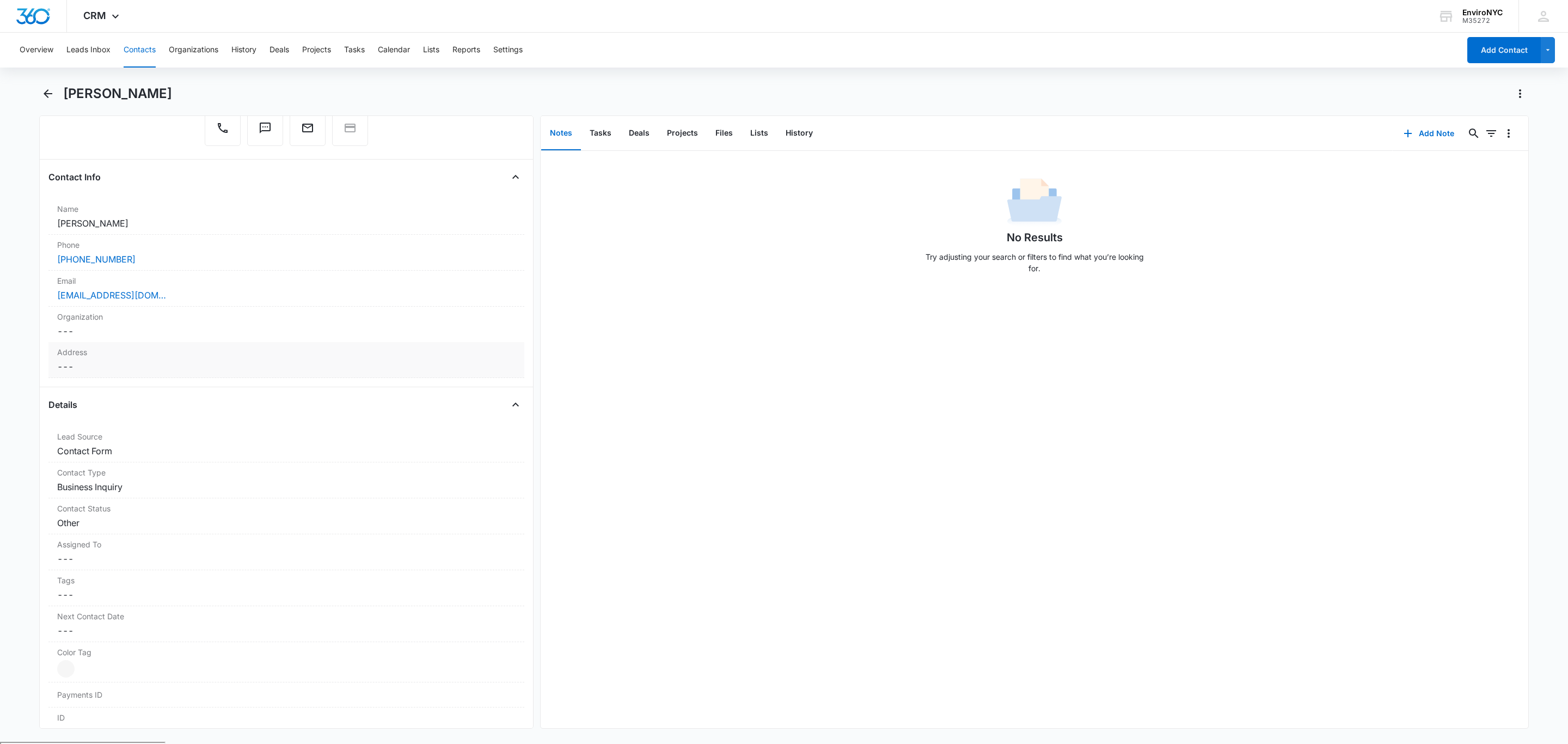
scroll to position [119, 0]
drag, startPoint x: 148, startPoint y: 269, endPoint x: 46, endPoint y: 284, distance: 103.1
click at [46, 284] on div "Remove S Sandra Contact Info Name Cancel Save Changes Sandra Phone Cancel Save …" at bounding box center [286, 422] width 494 height 613
copy link "(917) 536-2520"
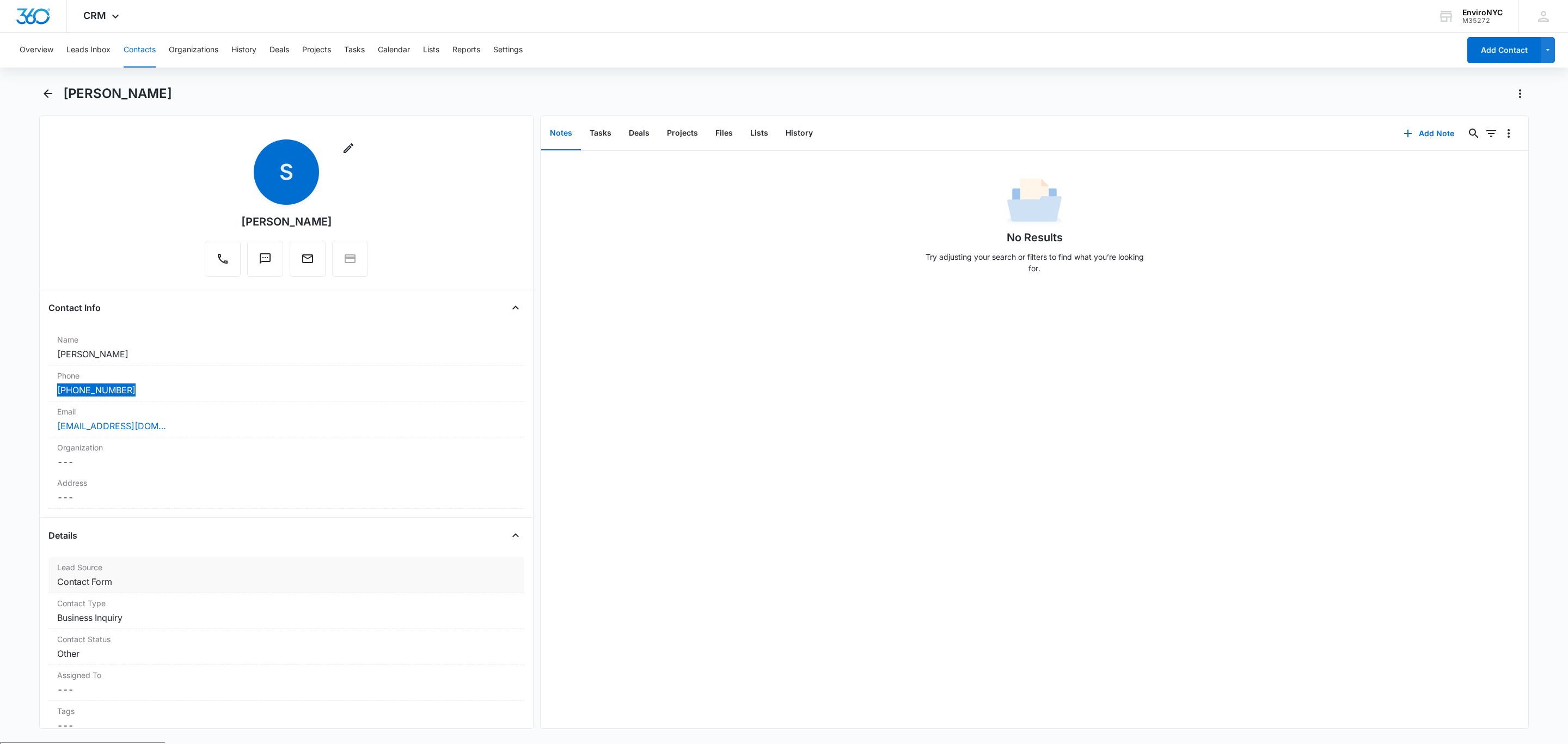
scroll to position [0, 0]
click at [722, 449] on div "No Results Try adjusting your search or filters to find what you’re looking for." at bounding box center [1034, 439] width 988 height 578
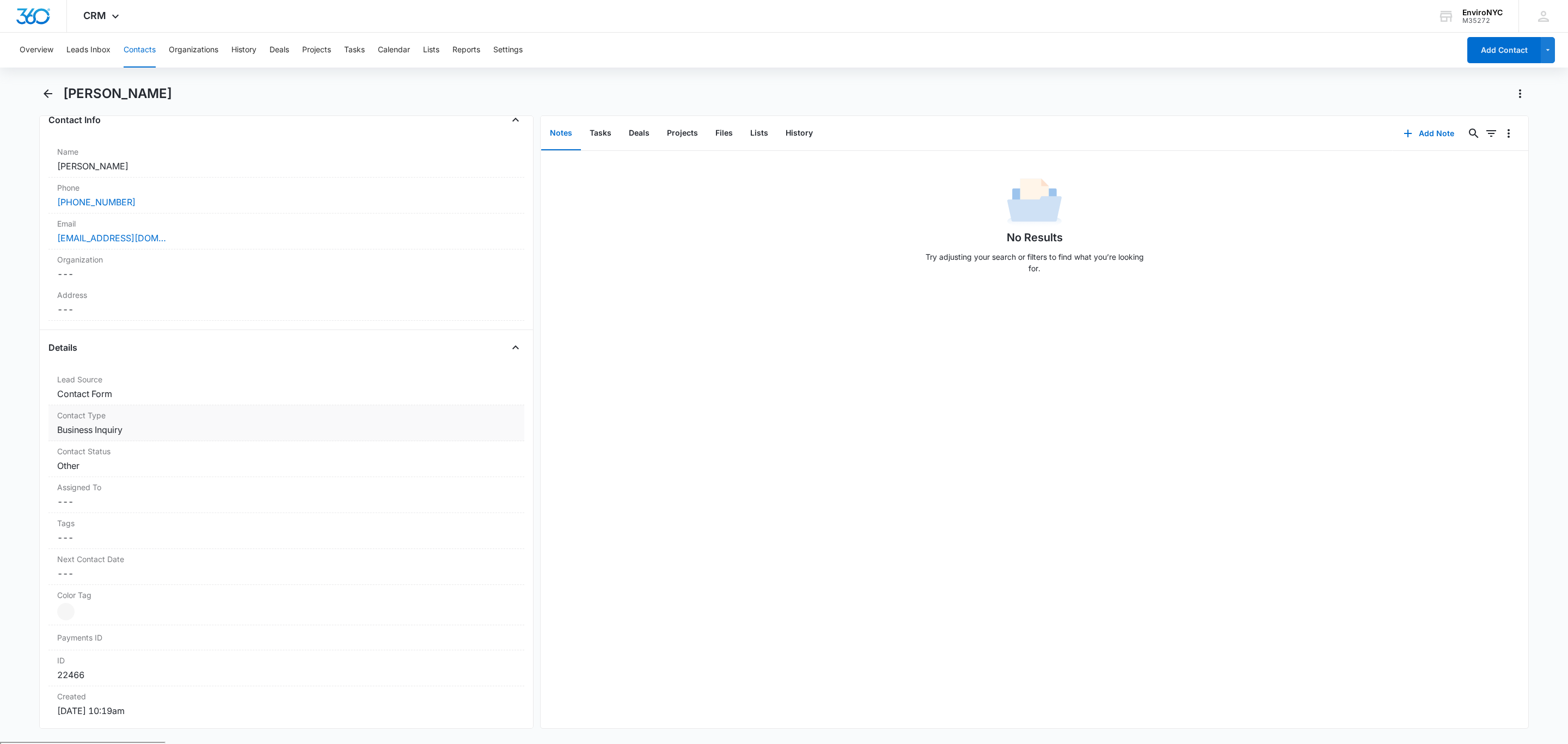
scroll to position [163, 0]
click at [30, 393] on main "Sandra Remove S Sandra Contact Info Name Cancel Save Changes Sandra Phone Cance…" at bounding box center [784, 414] width 1568 height 657
click at [0, 377] on main "Sandra Remove S Sandra Contact Info Name Cancel Save Changes Sandra Phone Cance…" at bounding box center [784, 414] width 1568 height 657
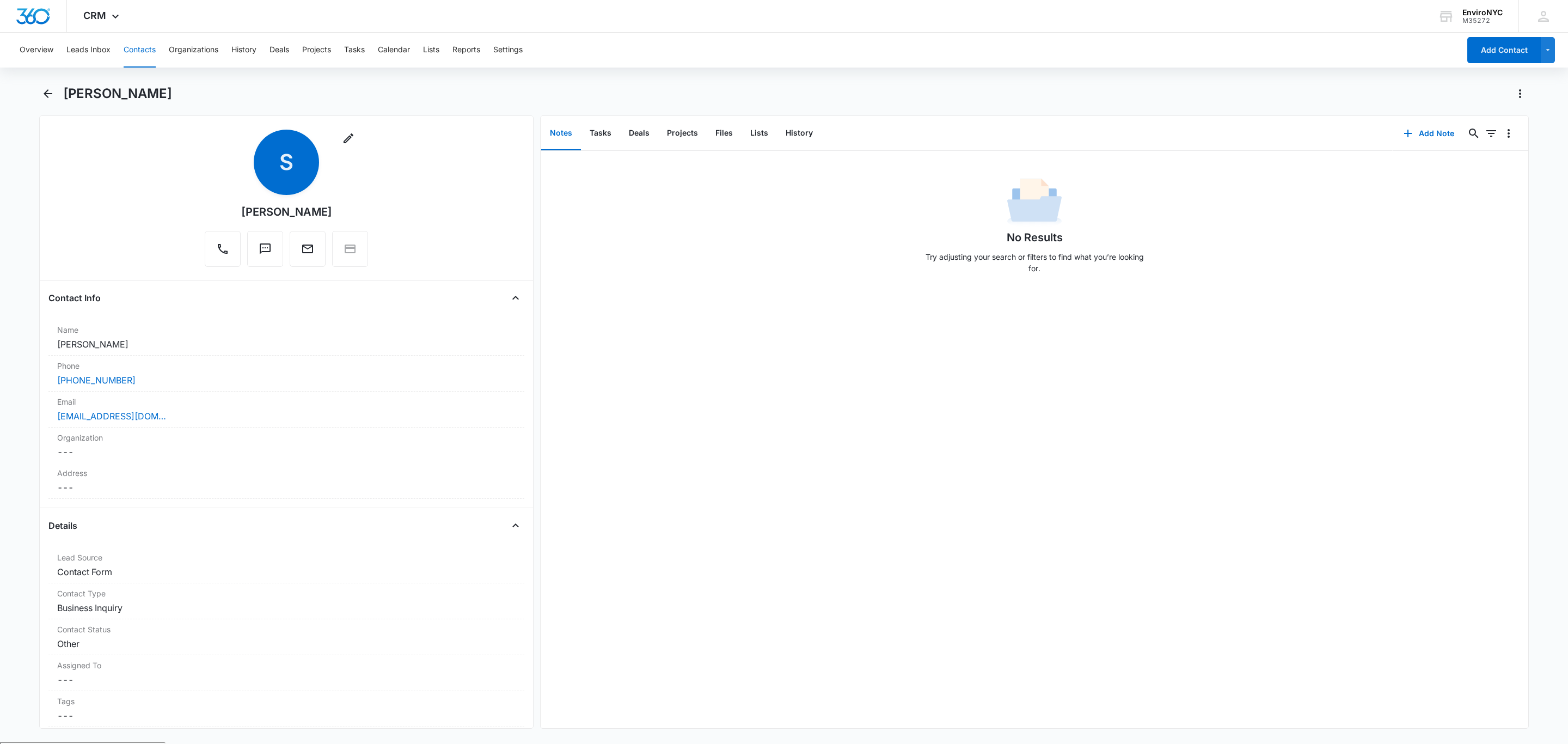
scroll to position [0, 0]
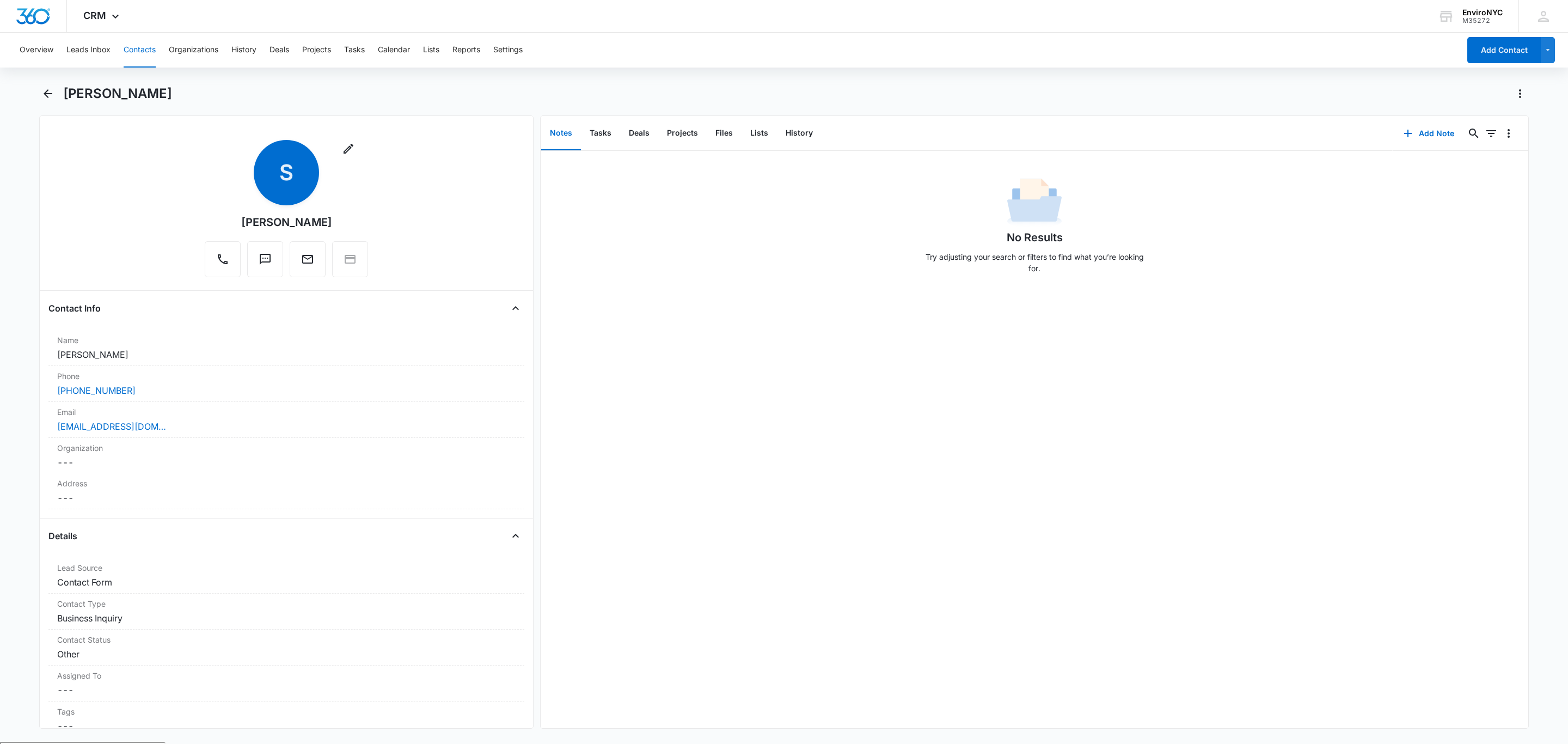
click at [0, 374] on main "Sandra Remove S Sandra Contact Info Name Cancel Save Changes Sandra Phone Cance…" at bounding box center [784, 414] width 1568 height 657
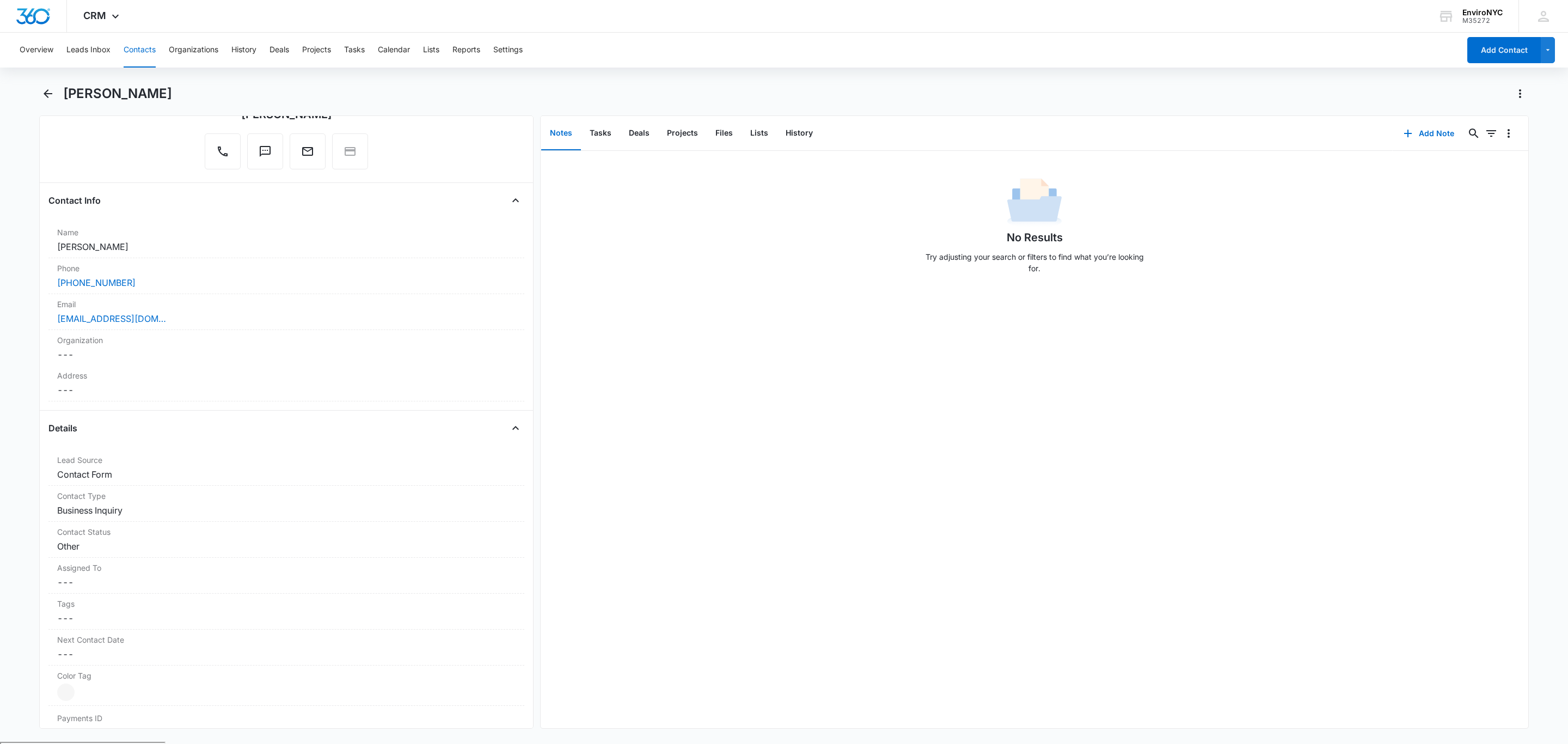
scroll to position [272, 0]
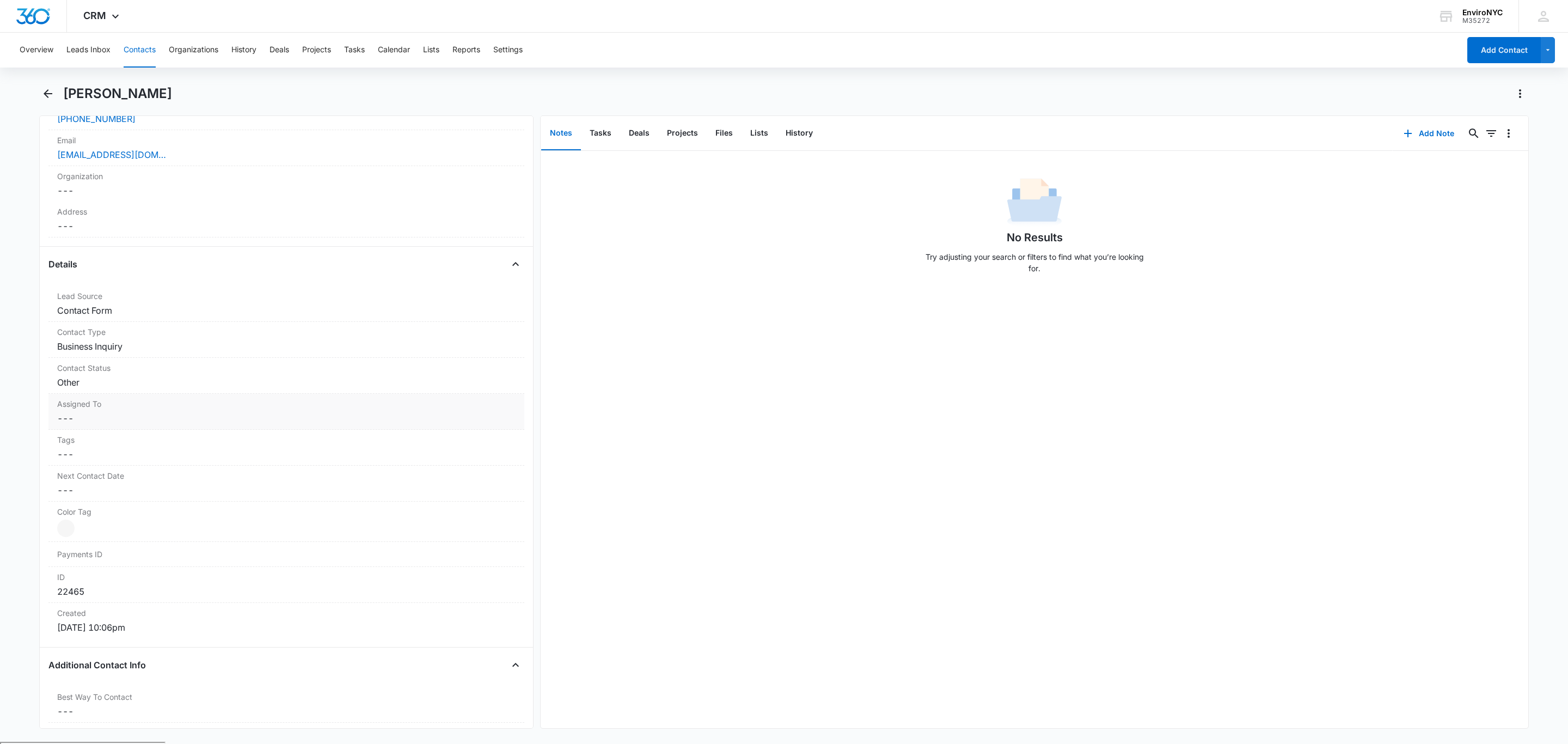
click at [200, 425] on dd "Cancel Save Changes ---" at bounding box center [285, 419] width 458 height 13
click at [181, 426] on div at bounding box center [273, 427] width 416 height 15
click at [131, 550] on div "[PERSON_NAME]" at bounding box center [285, 547] width 435 height 11
click at [498, 433] on div at bounding box center [506, 428] width 18 height 18
click at [471, 466] on button "Save Changes" at bounding box center [486, 460] width 62 height 21
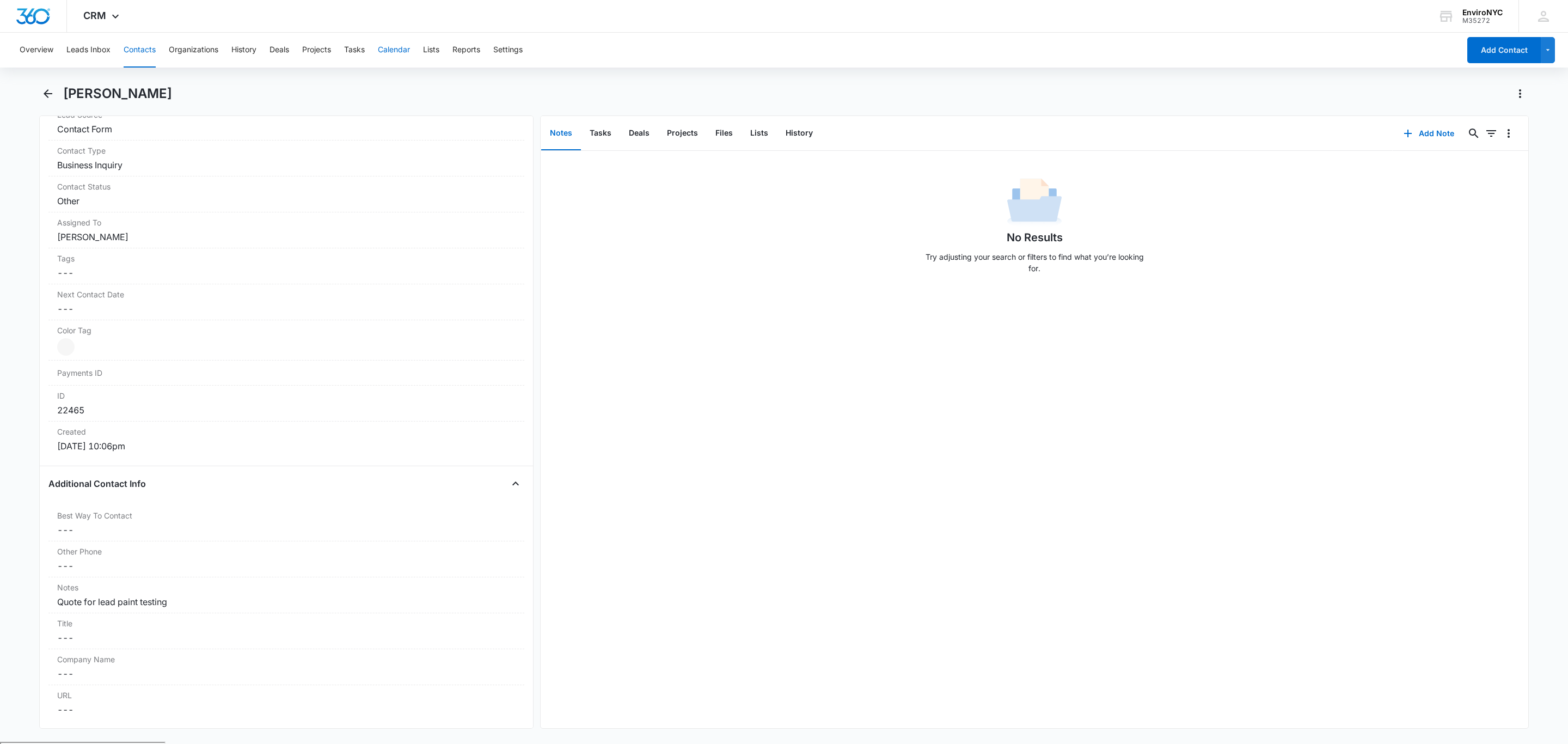
scroll to position [284, 0]
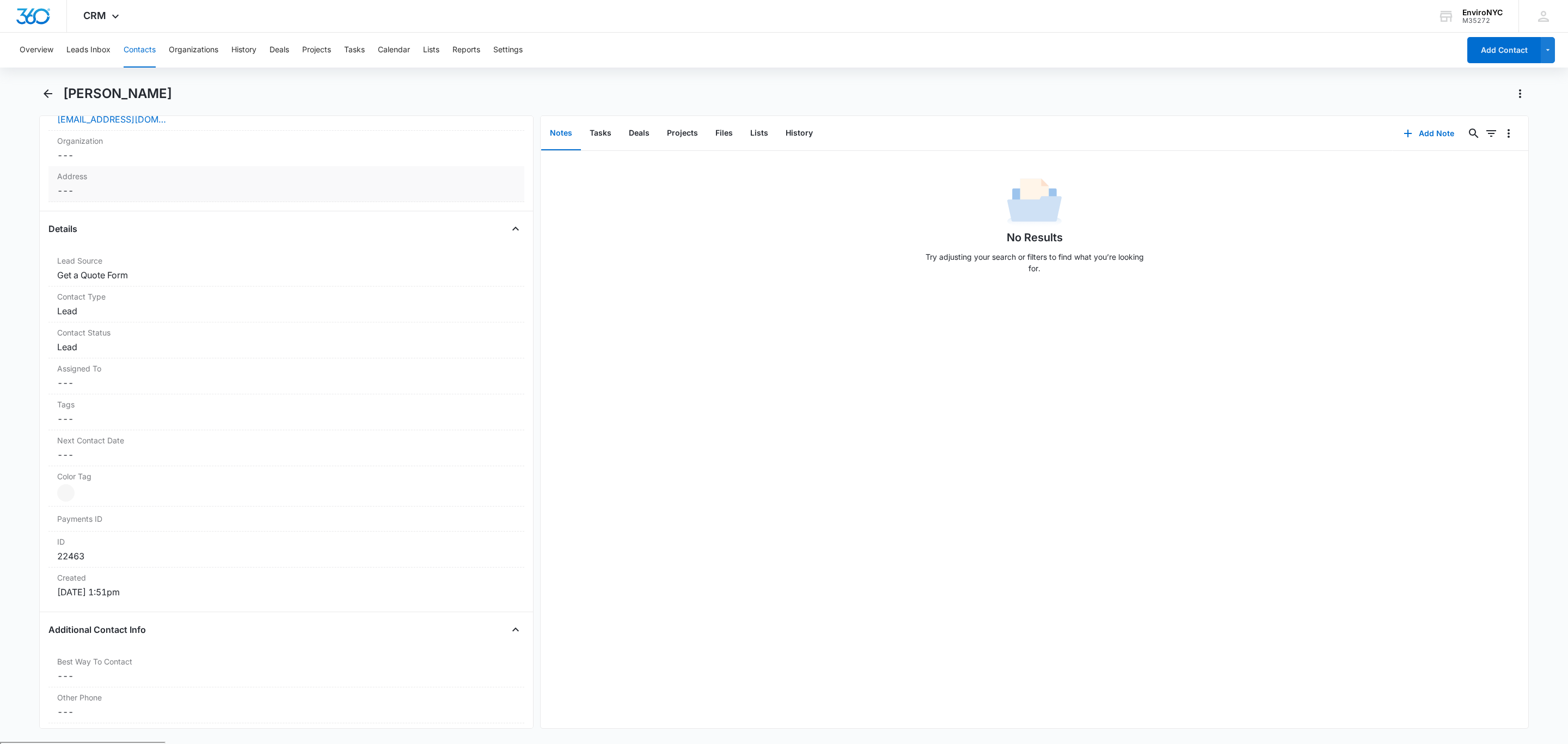
scroll to position [327, 0]
click at [155, 363] on dd "Cancel Save Changes ---" at bounding box center [285, 363] width 458 height 13
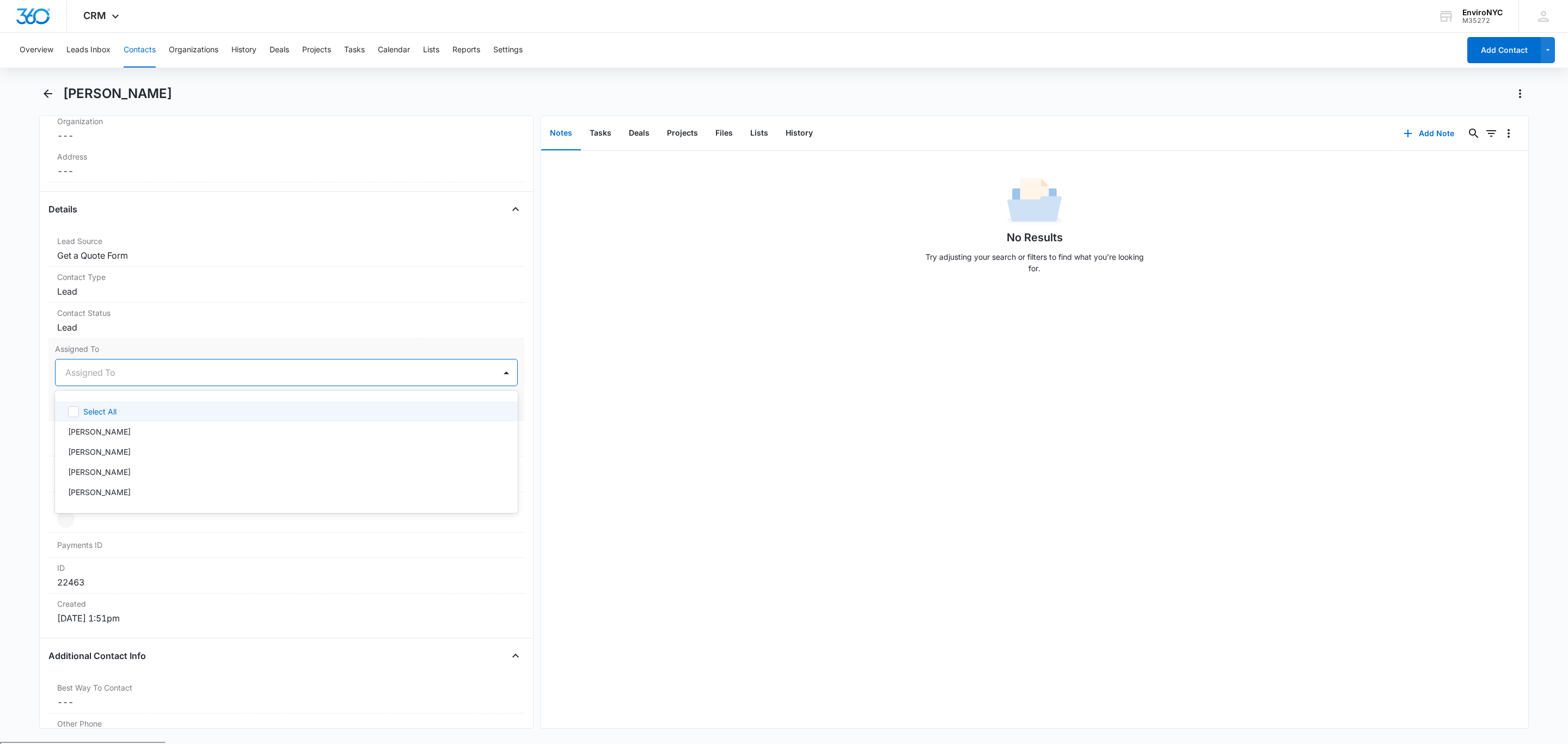
click at [202, 367] on div "Assigned To" at bounding box center [275, 372] width 440 height 26
click at [133, 491] on div "Joe Inzone" at bounding box center [285, 492] width 435 height 11
click at [16, 426] on main "Marilyn MADRID Remove MM Marilyn MADRID Contact Info Name Cancel Save Changes M…" at bounding box center [784, 414] width 1568 height 657
click at [487, 405] on button "Save Changes" at bounding box center [486, 405] width 62 height 21
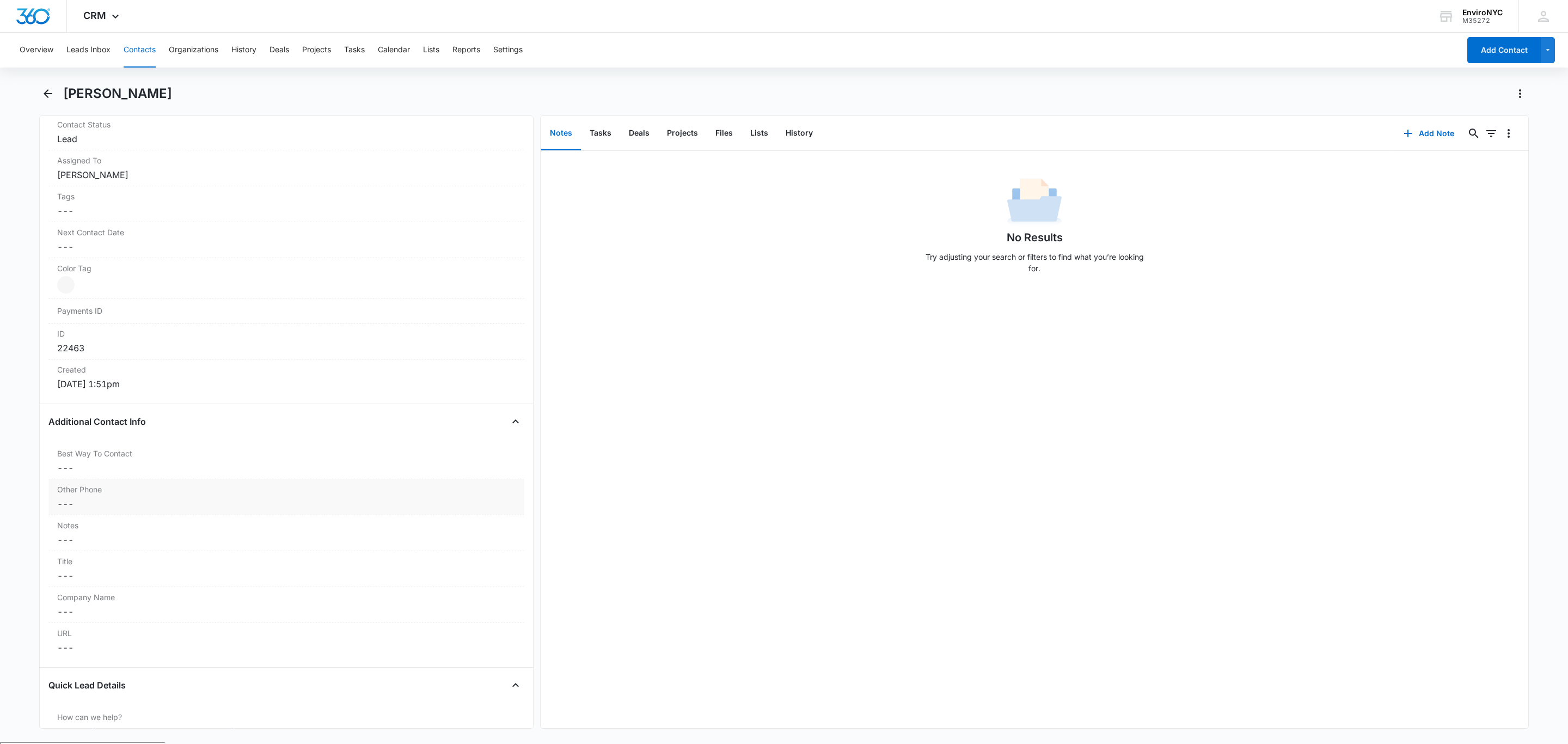
scroll to position [490, 0]
click at [291, 198] on dd "Cancel Save Changes Joe Inzone" at bounding box center [285, 200] width 458 height 13
click at [290, 217] on div at bounding box center [311, 209] width 341 height 15
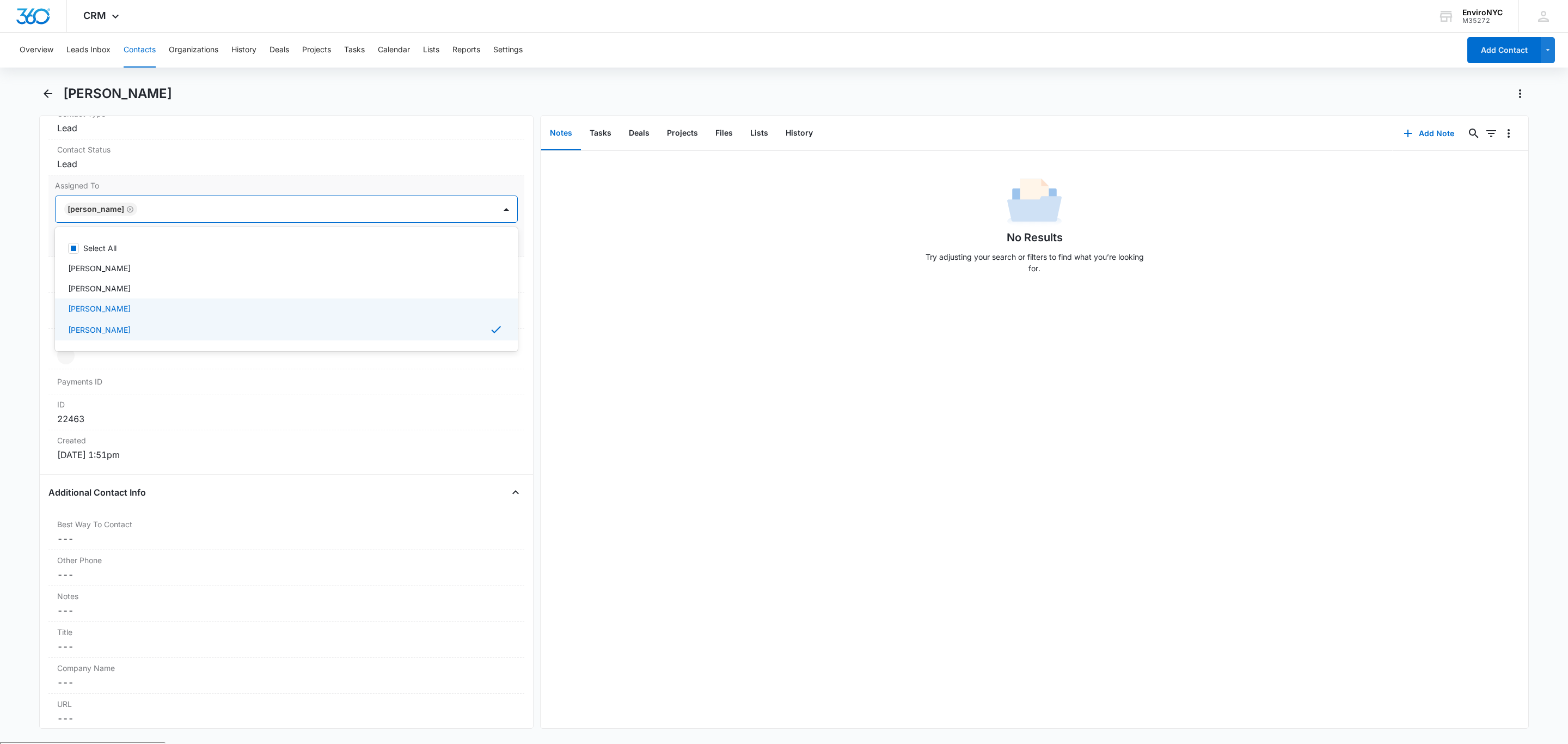
click at [183, 311] on div "[PERSON_NAME]" at bounding box center [285, 308] width 435 height 11
click at [498, 213] on div at bounding box center [506, 209] width 18 height 18
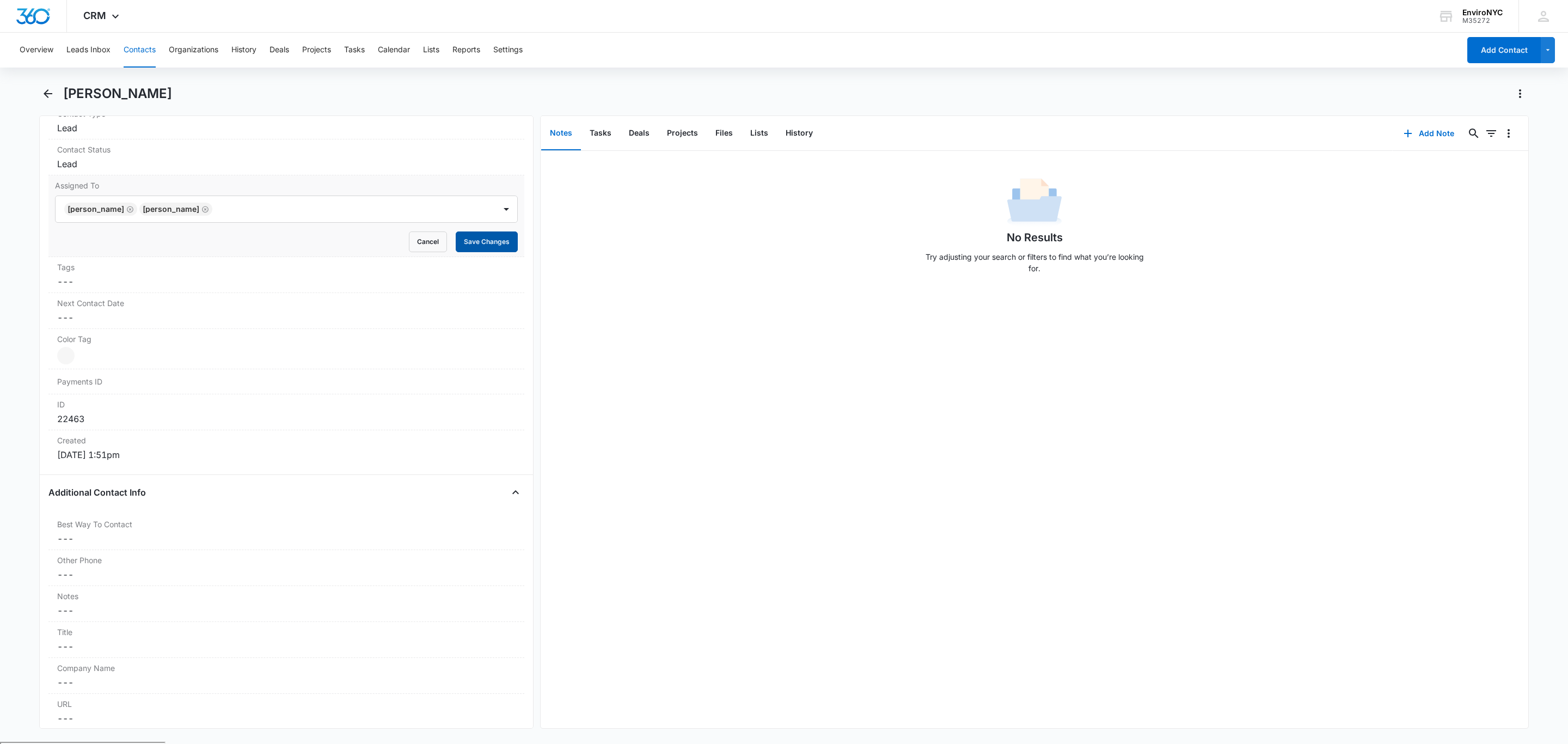
click at [457, 244] on button "Save Changes" at bounding box center [486, 242] width 62 height 21
click at [706, 305] on div "No Results Try adjusting your search or filters to find what you’re looking for." at bounding box center [1034, 439] width 988 height 578
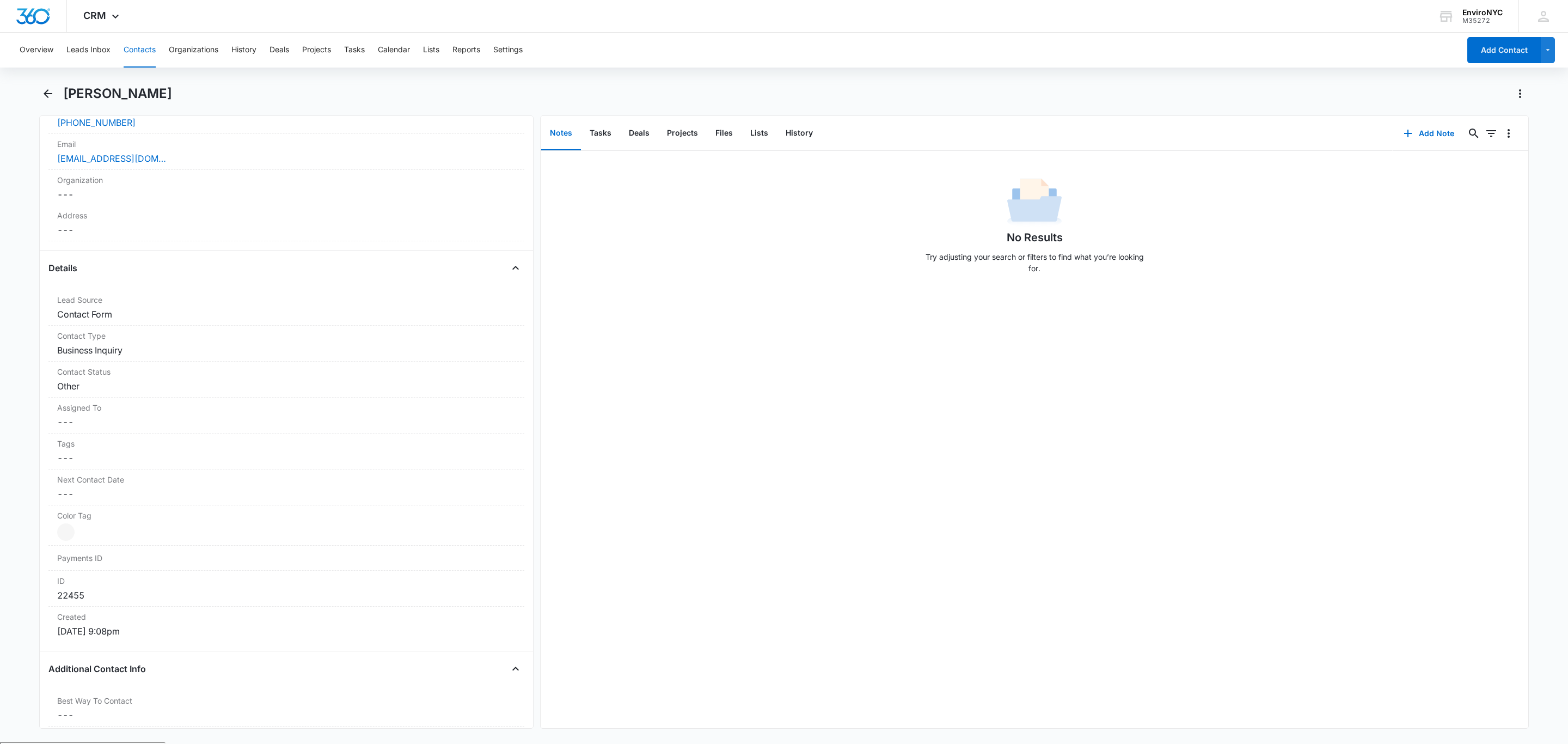
scroll to position [272, 0]
click at [355, 416] on dd "Cancel Save Changes ---" at bounding box center [285, 419] width 458 height 13
click at [498, 433] on div at bounding box center [506, 428] width 18 height 18
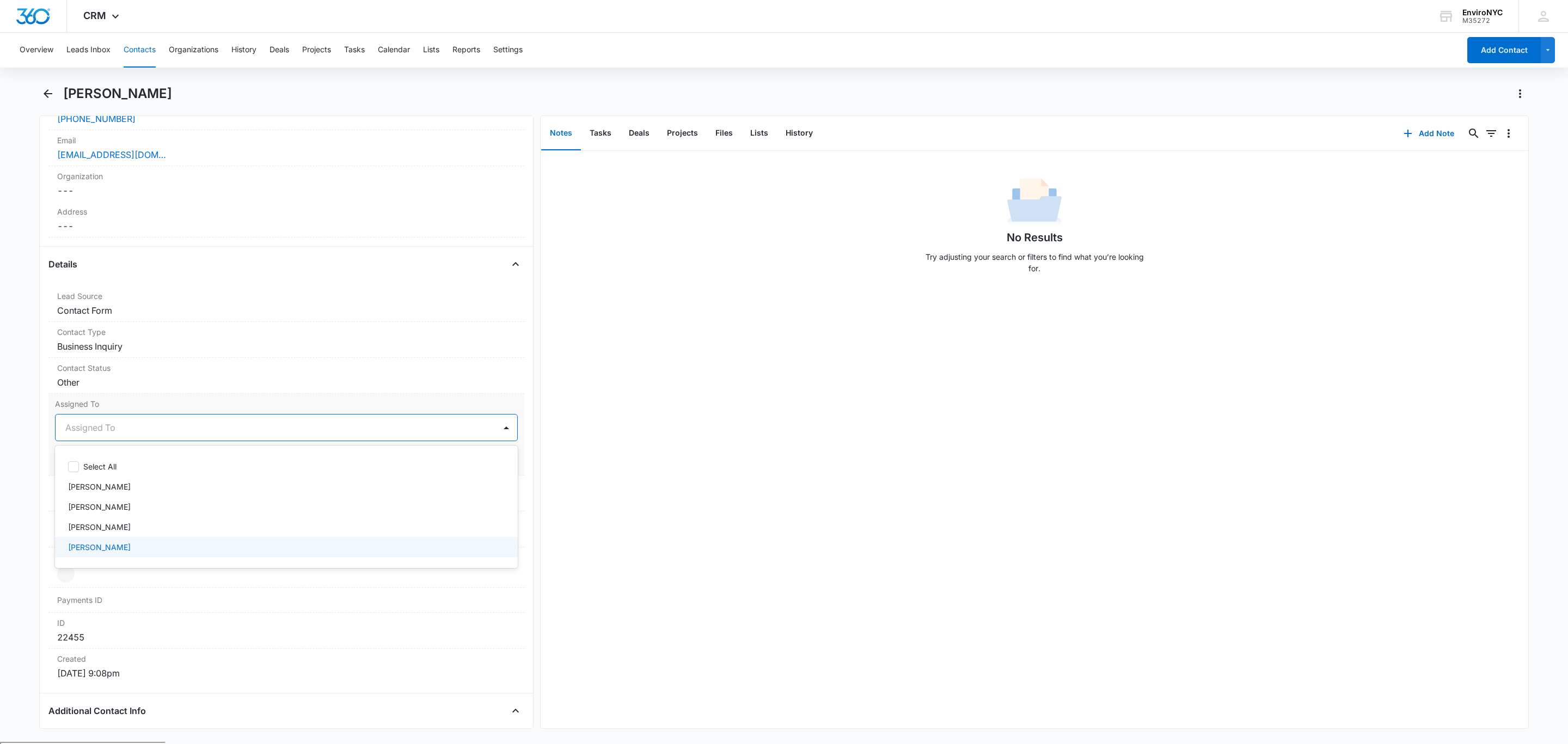
click at [155, 550] on div "[PERSON_NAME]" at bounding box center [285, 547] width 435 height 11
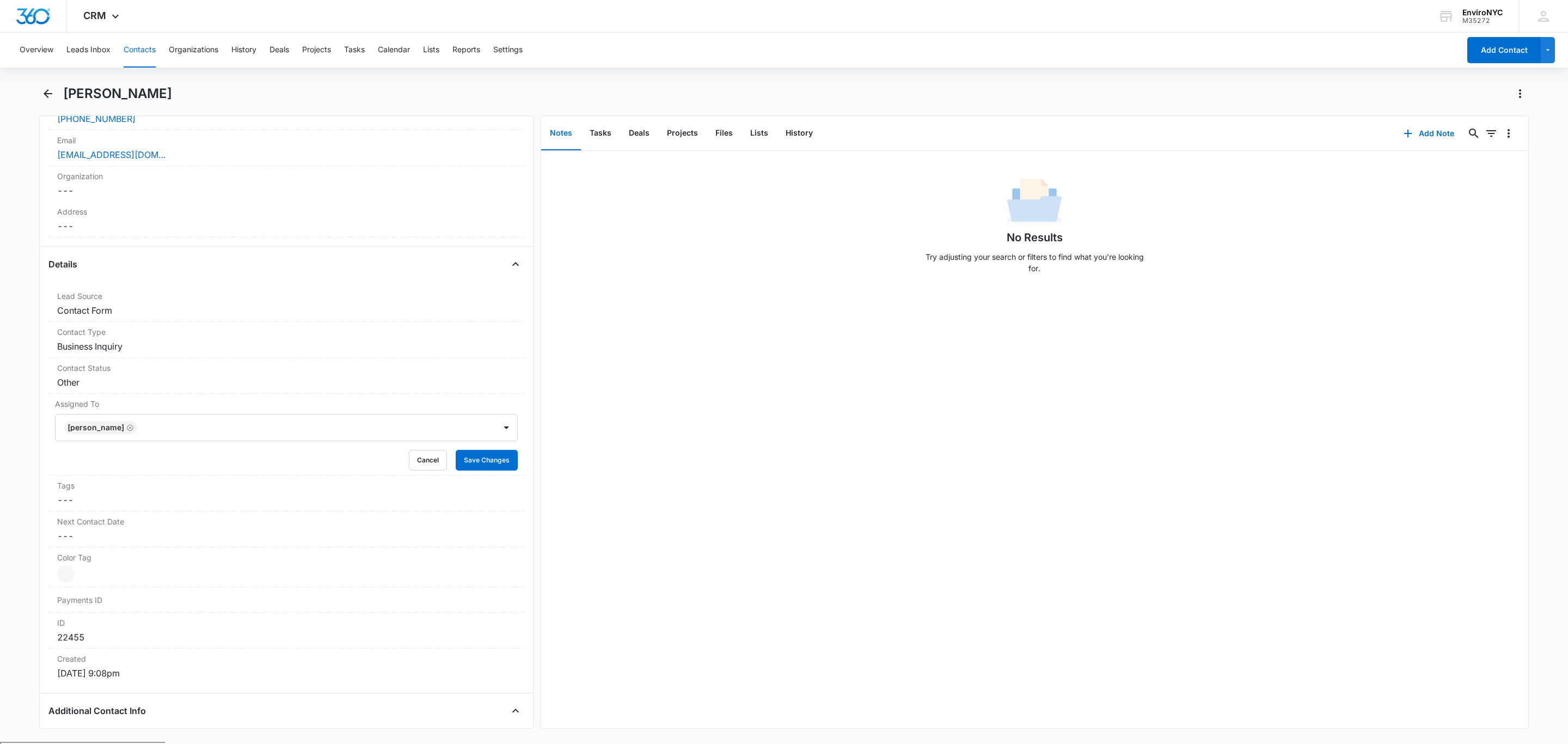
click at [6, 411] on main "[PERSON_NAME] Remove IJ [PERSON_NAME] Contact Info Name Cancel Save Changes [PE…" at bounding box center [784, 414] width 1568 height 657
click at [476, 463] on button "Save Changes" at bounding box center [486, 460] width 62 height 21
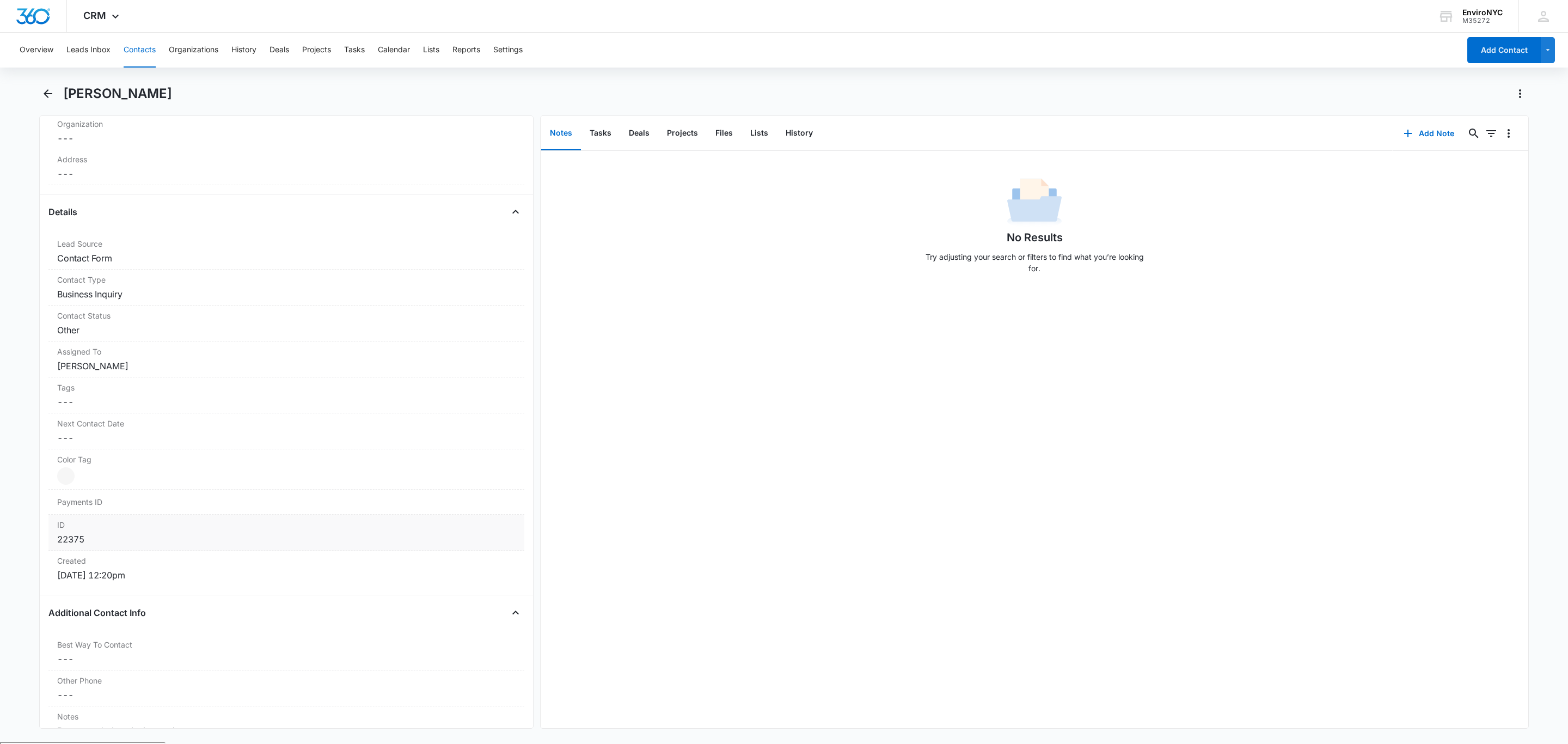
scroll to position [327, 0]
